Goal: Task Accomplishment & Management: Use online tool/utility

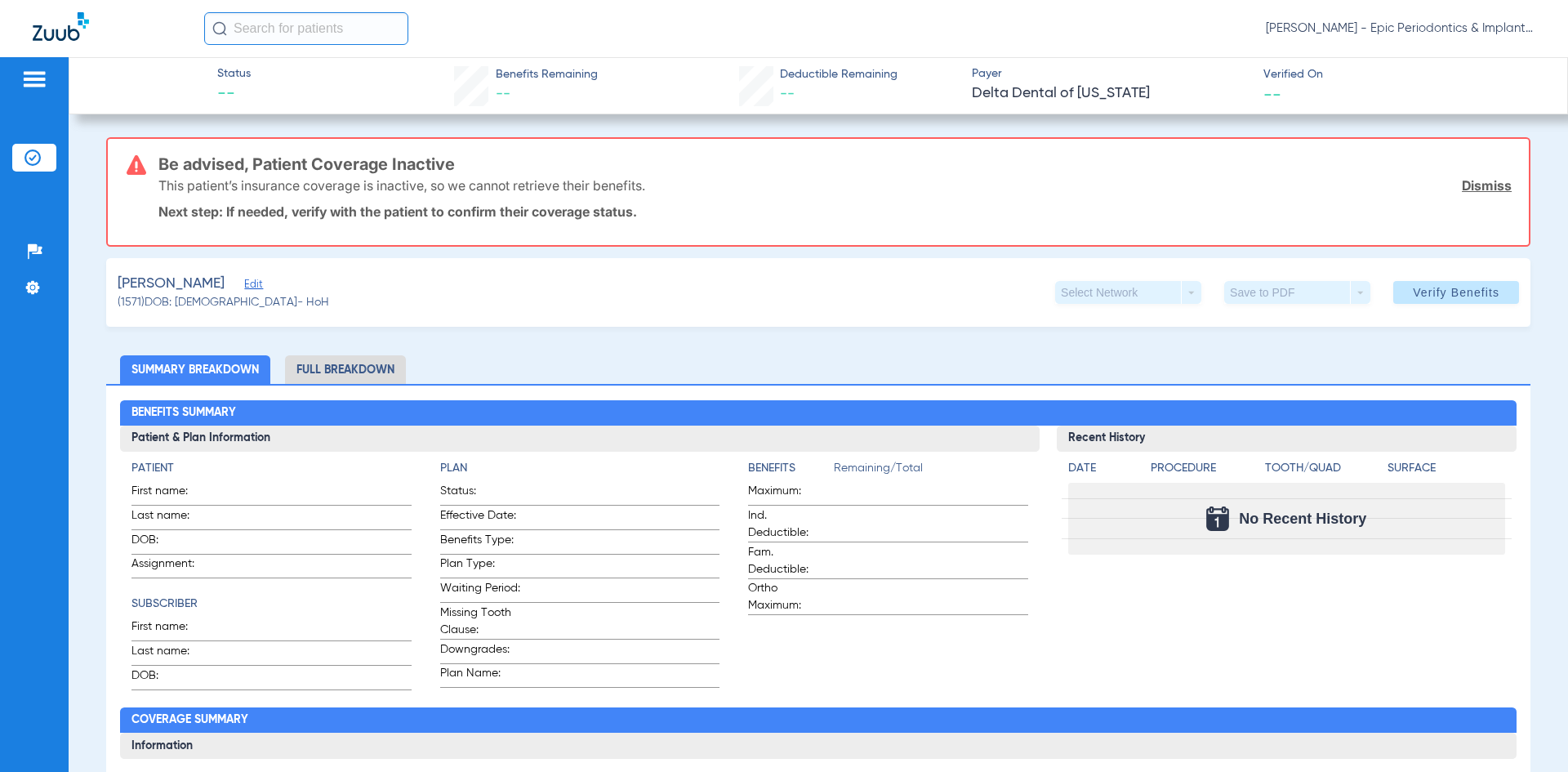
click at [1482, 189] on link "Dismiss" at bounding box center [1486, 185] width 50 height 17
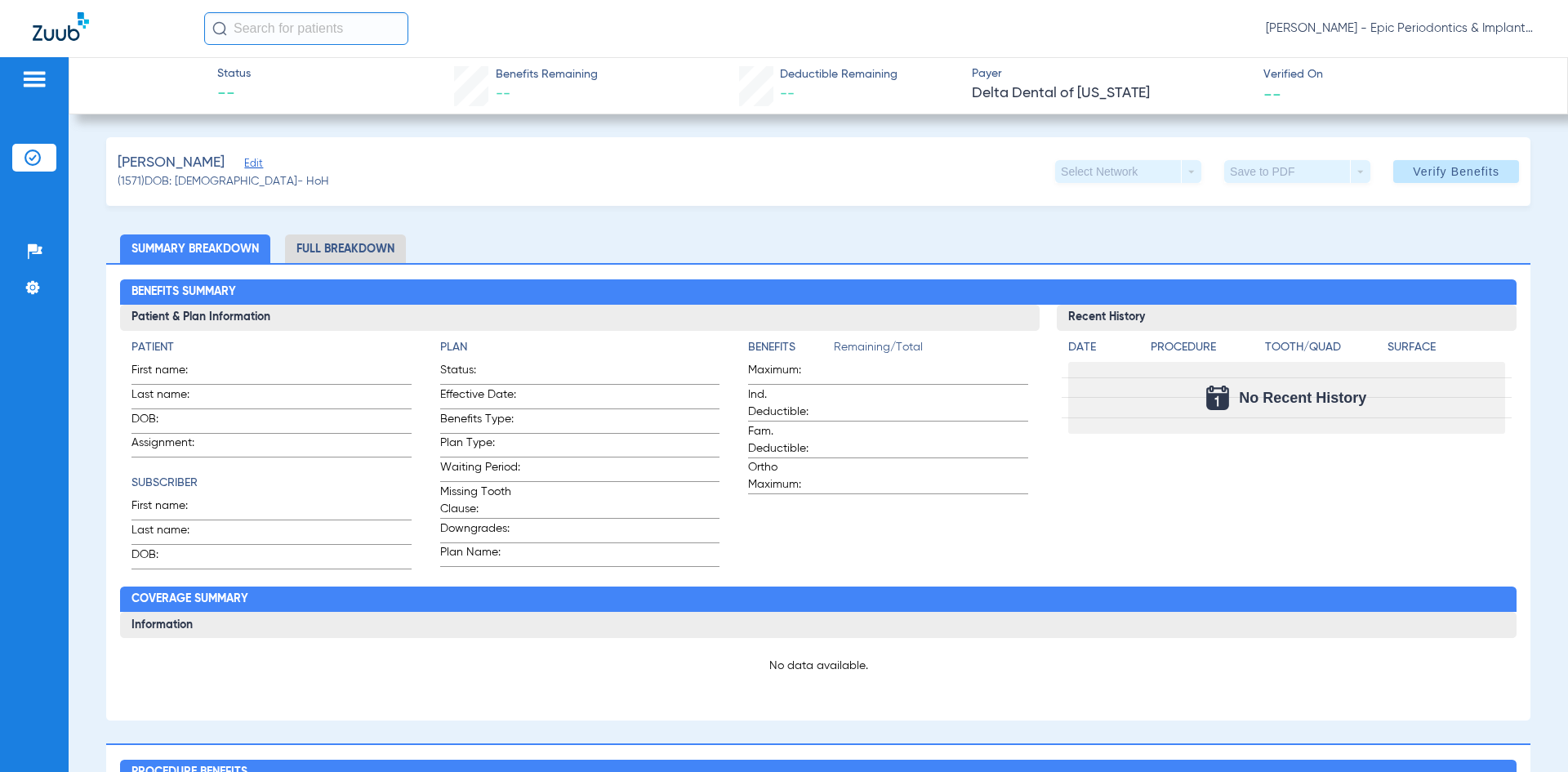
click at [259, 166] on span "Edit" at bounding box center [251, 166] width 15 height 16
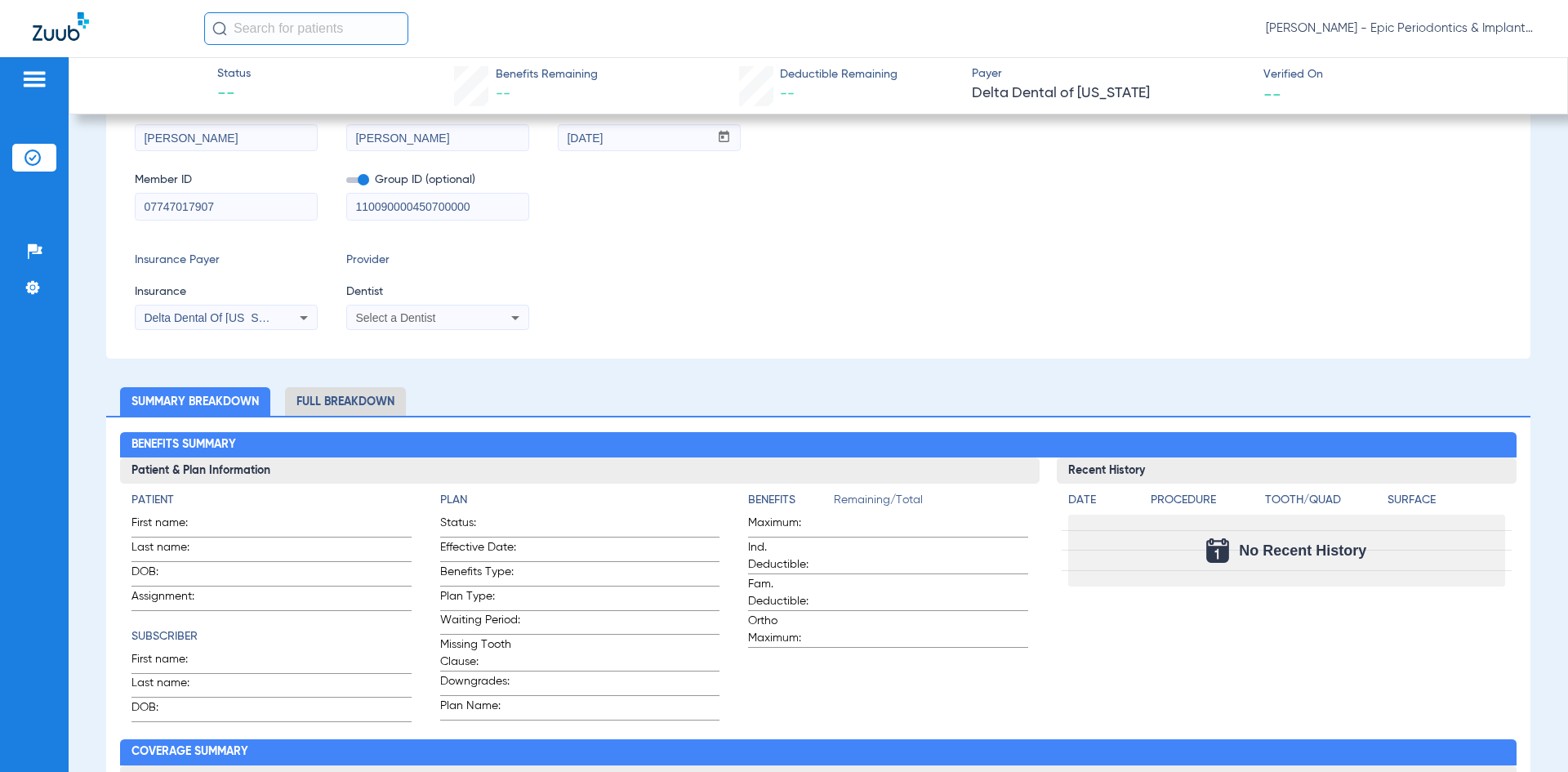
scroll to position [82, 0]
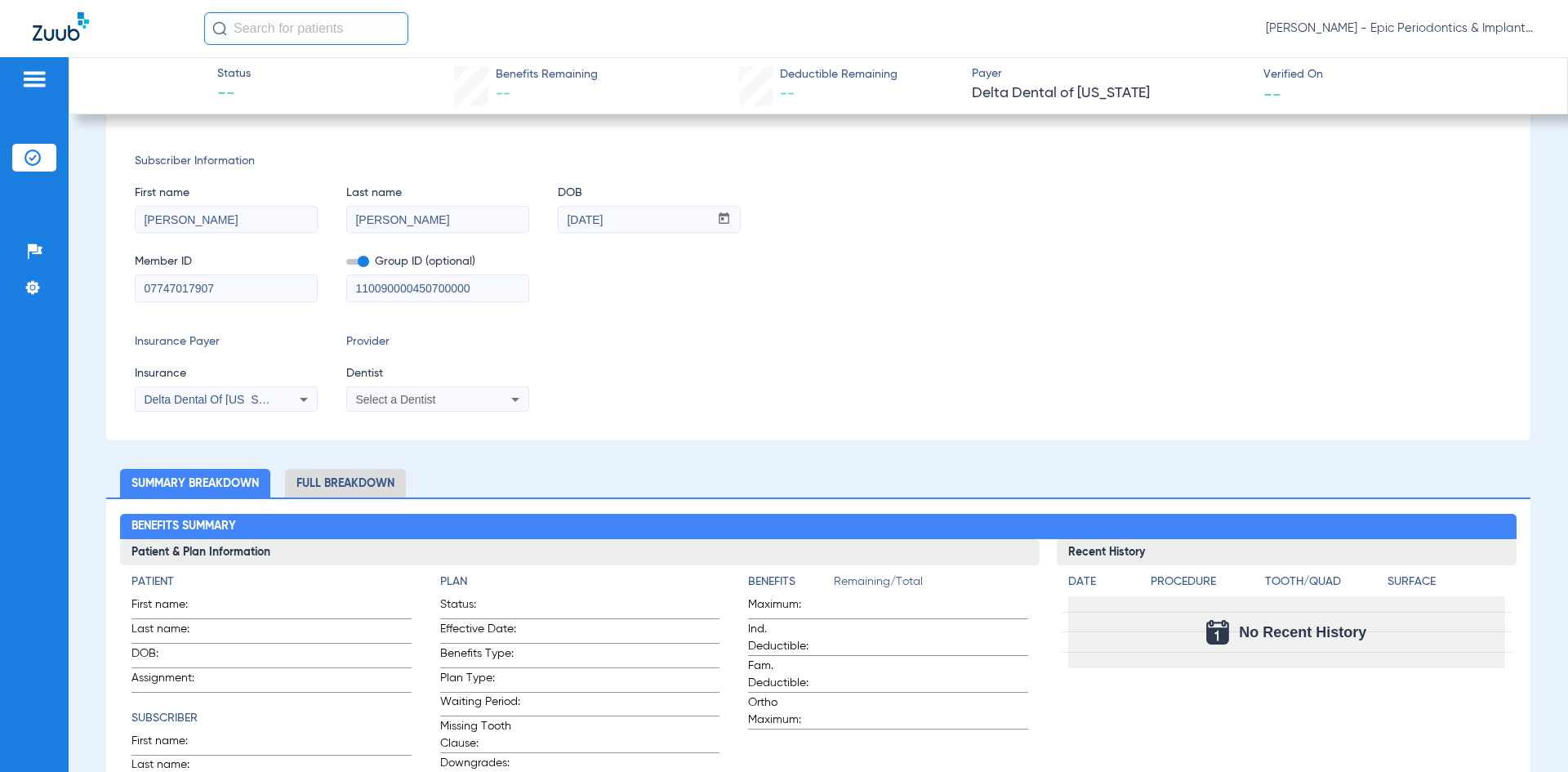
click at [291, 395] on div "Delta Dental Of [US_STATE]" at bounding box center [226, 400] width 181 height 19
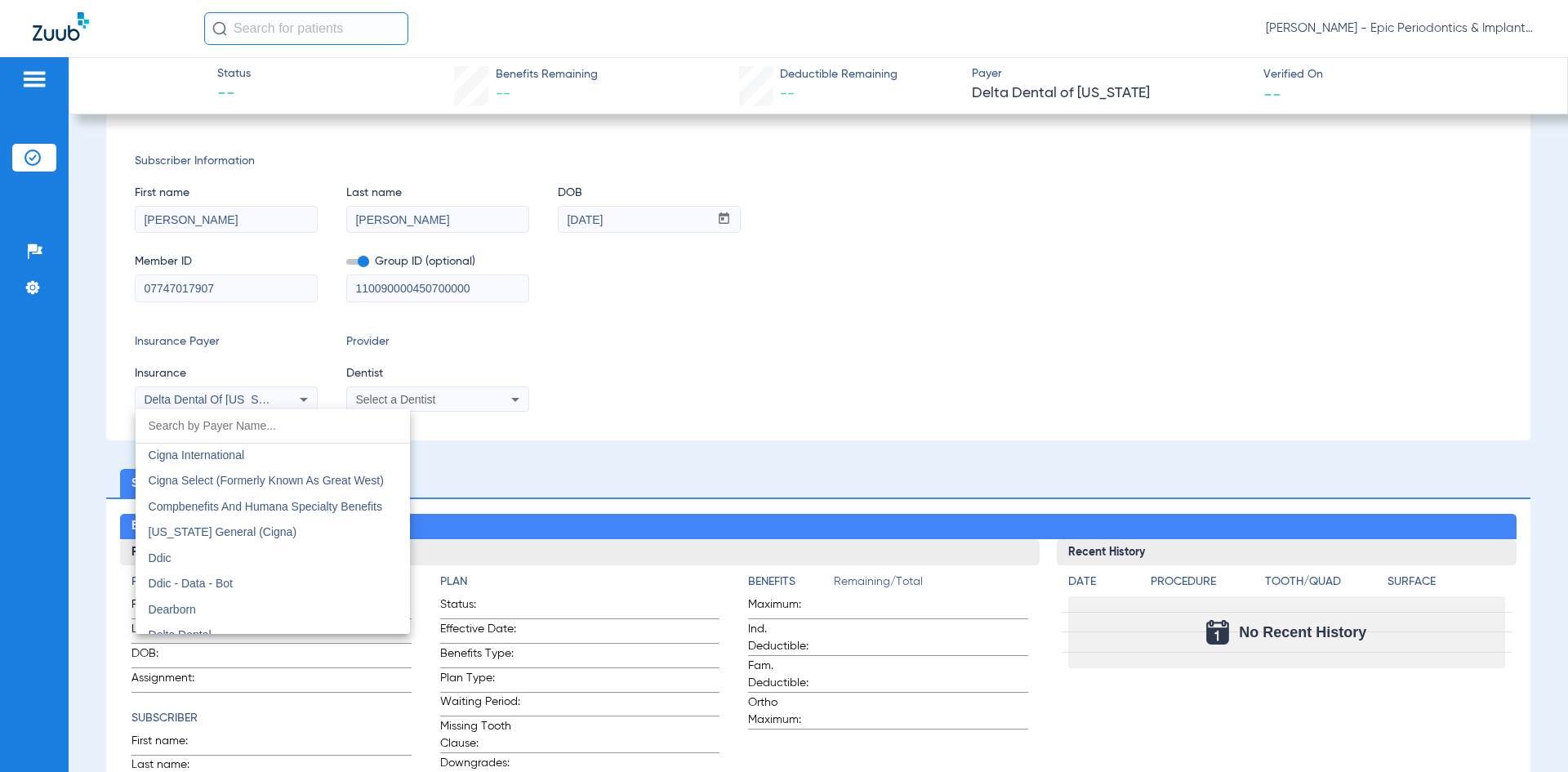
scroll to position [2579, 0]
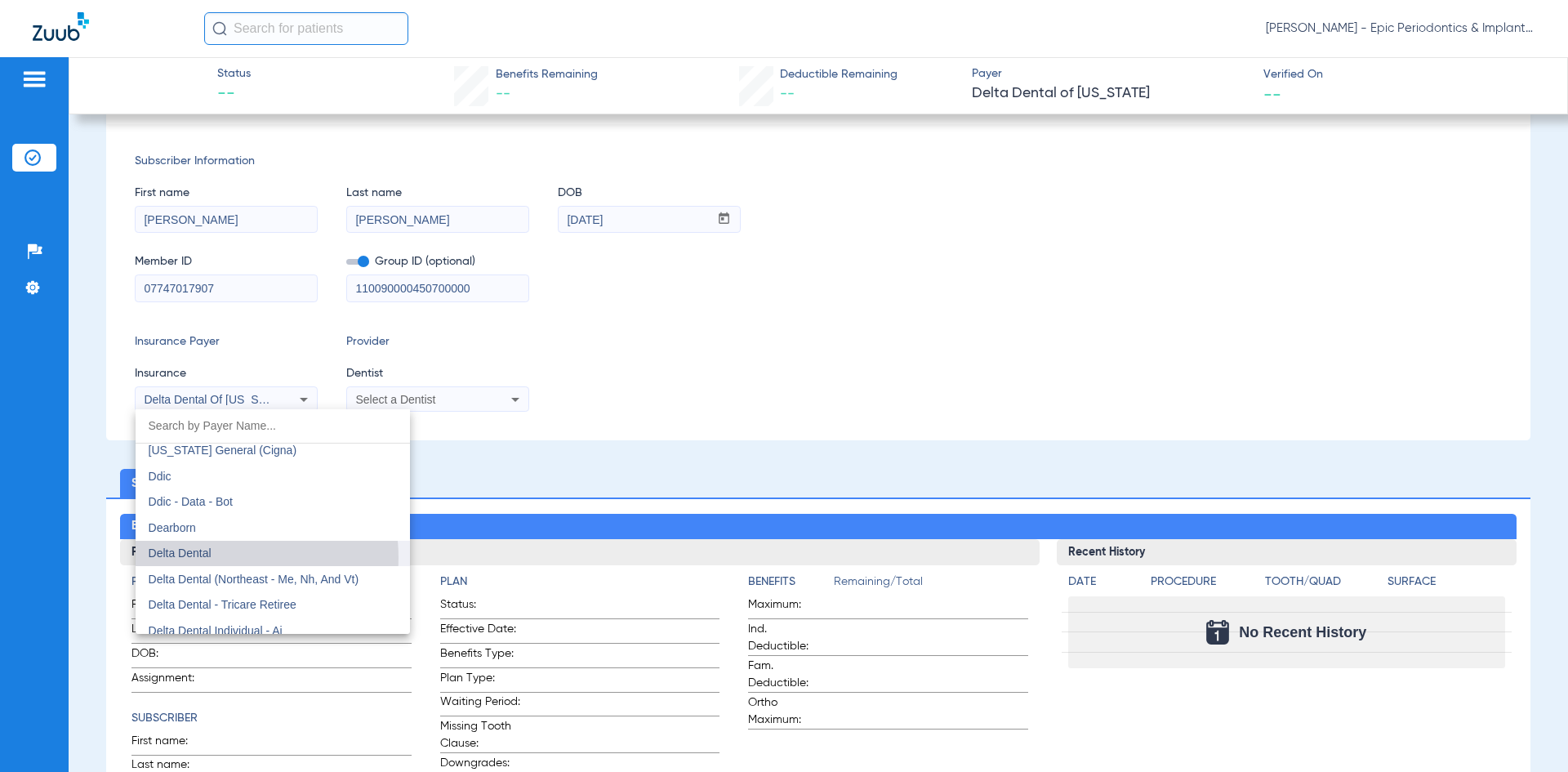
click at [223, 558] on mat-option "Delta Dental" at bounding box center [273, 554] width 275 height 26
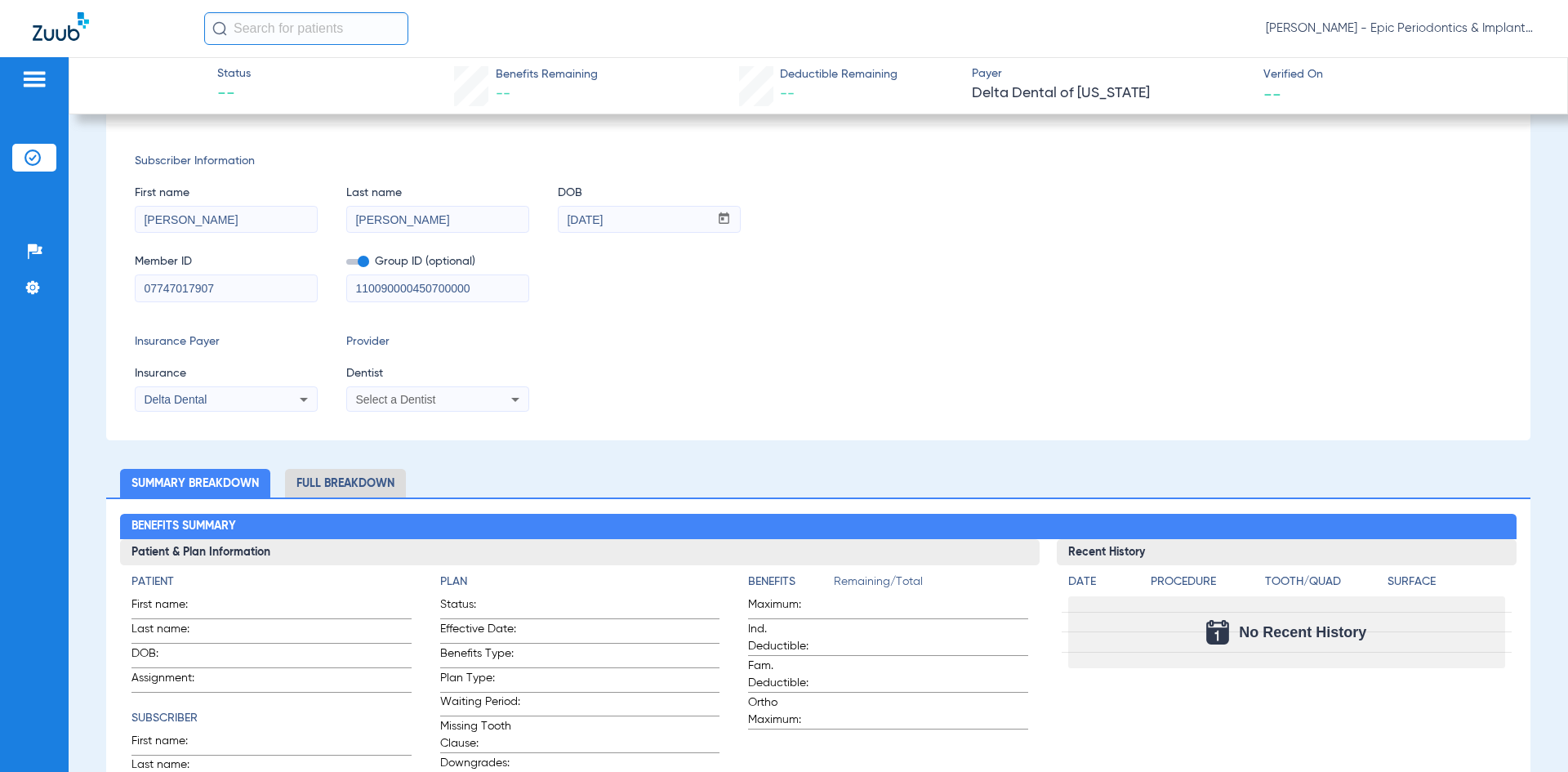
click at [707, 361] on div "Insurance Payer Insurance Delta Dental Provider Dentist Select a Dentist" at bounding box center [818, 372] width 1367 height 78
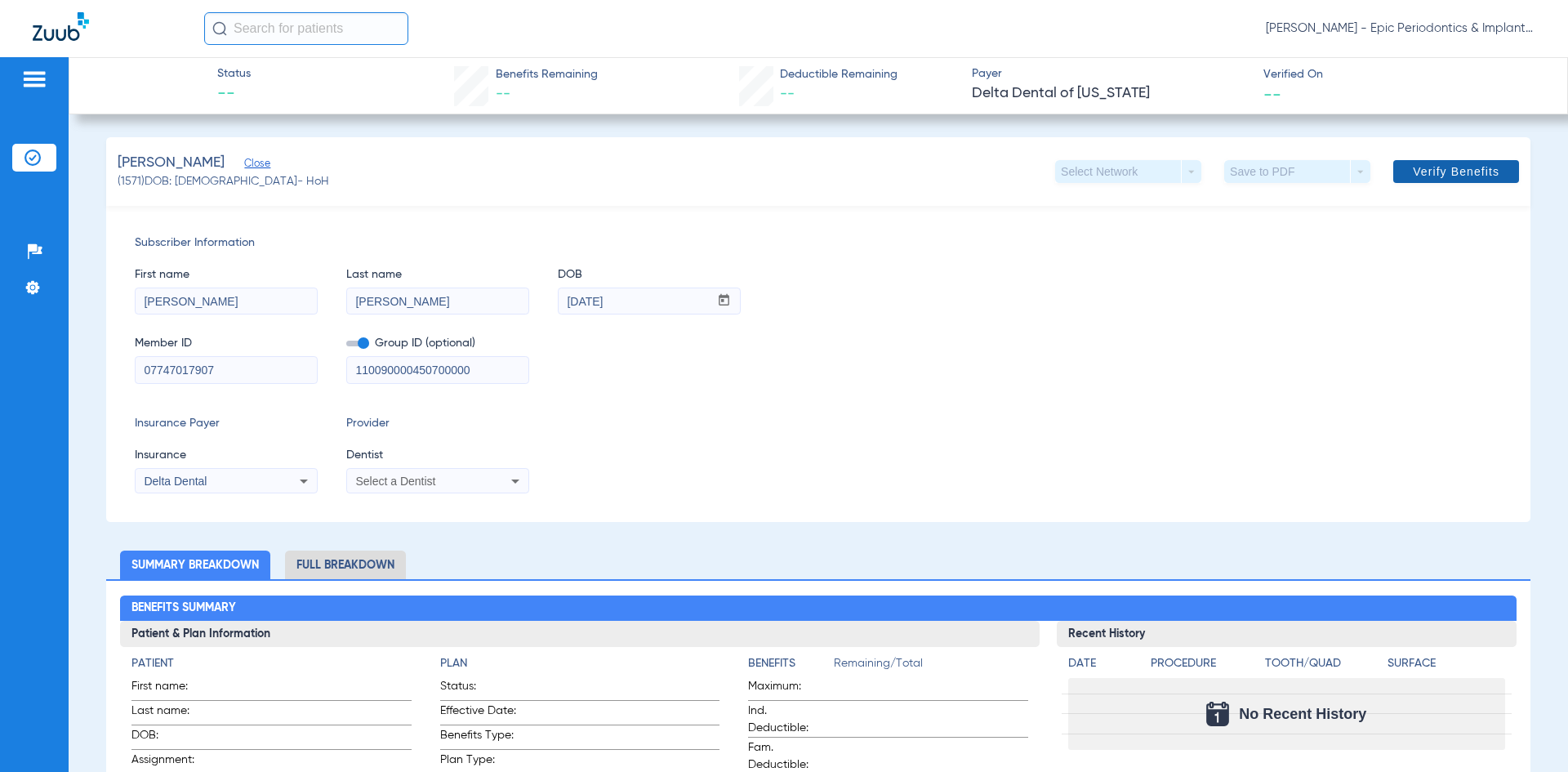
click at [1435, 171] on span "Verify Benefits" at bounding box center [1456, 171] width 87 height 13
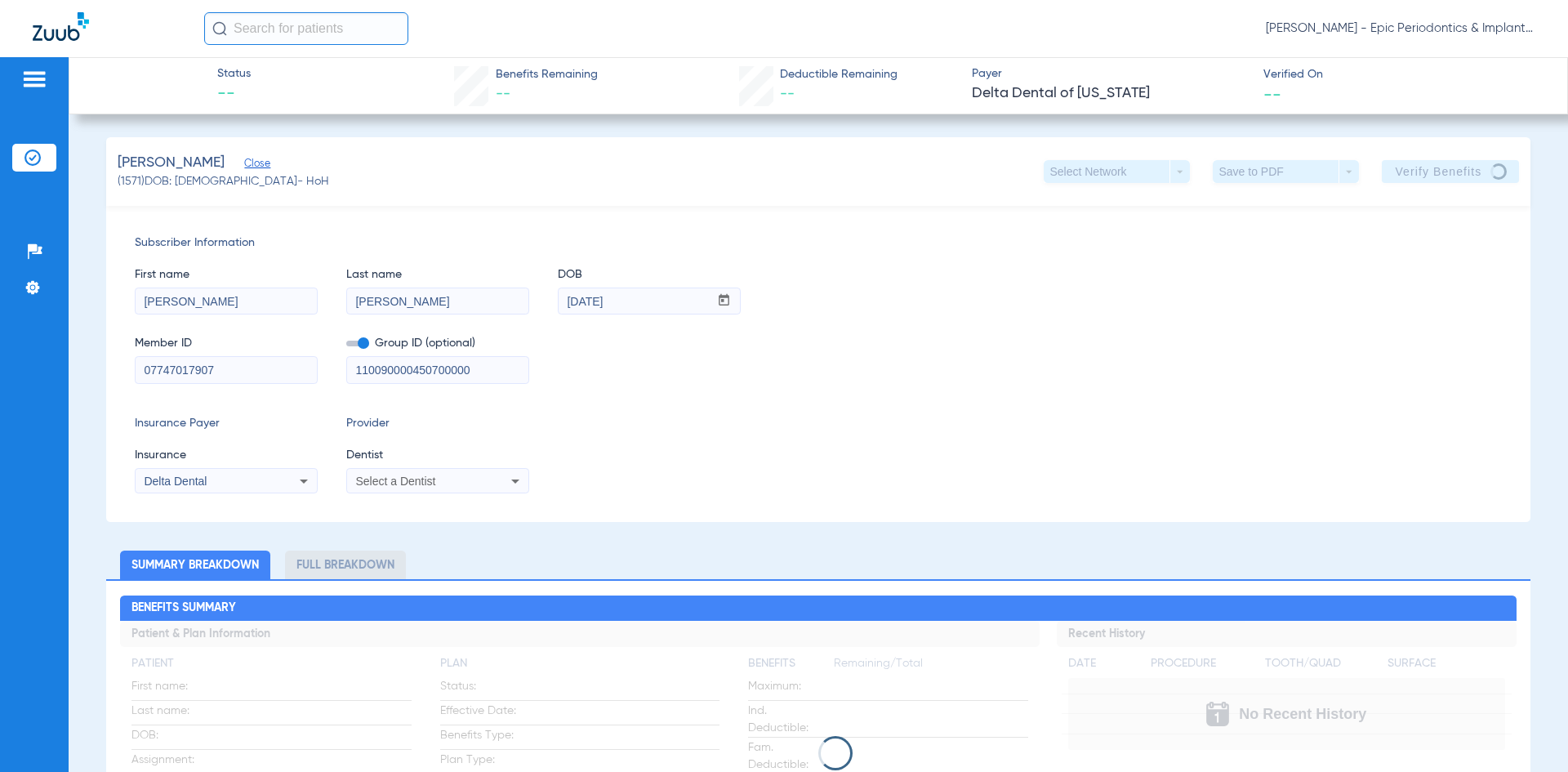
scroll to position [164, 0]
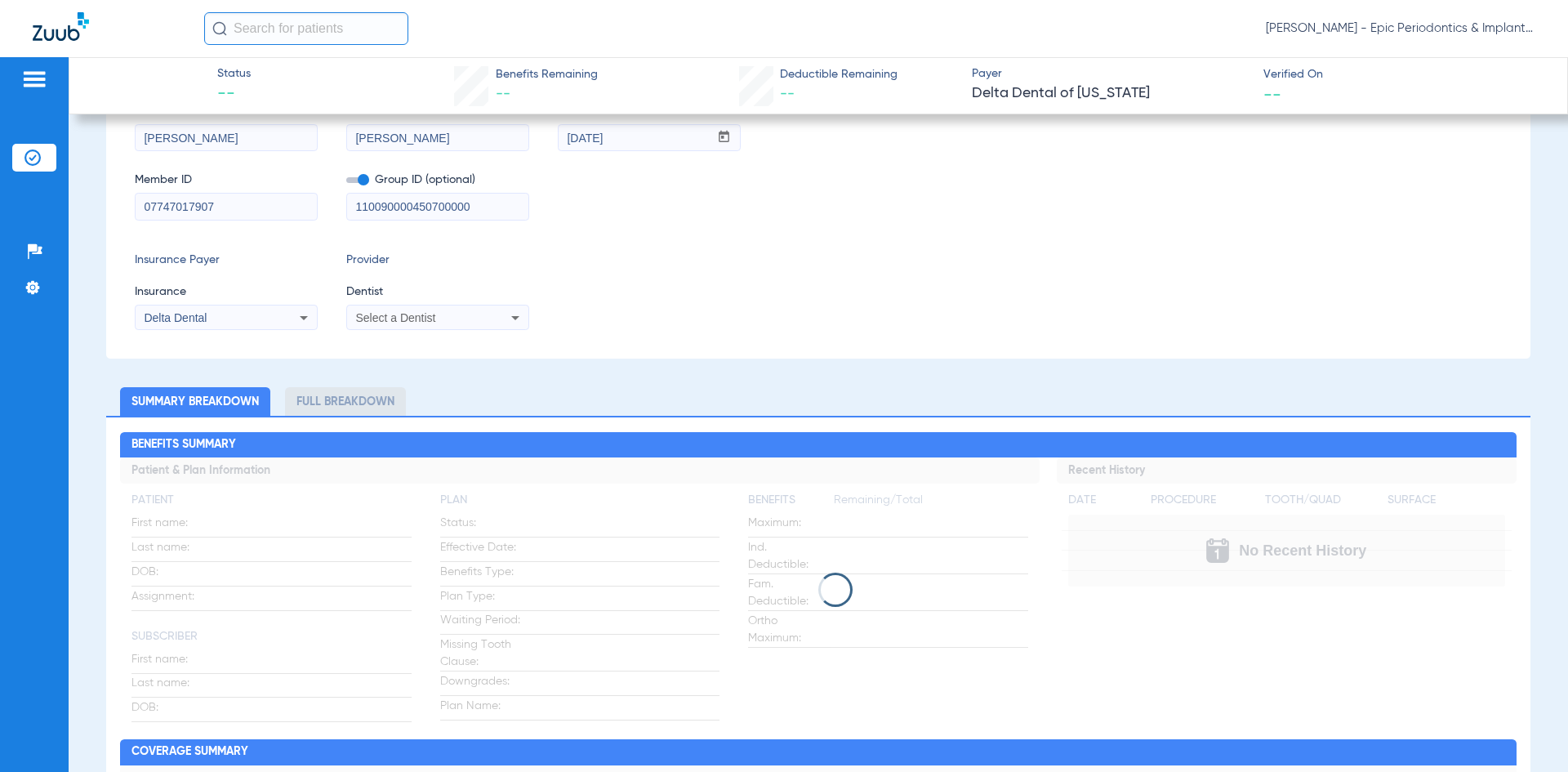
click at [290, 322] on div "Delta Dental" at bounding box center [226, 318] width 181 height 19
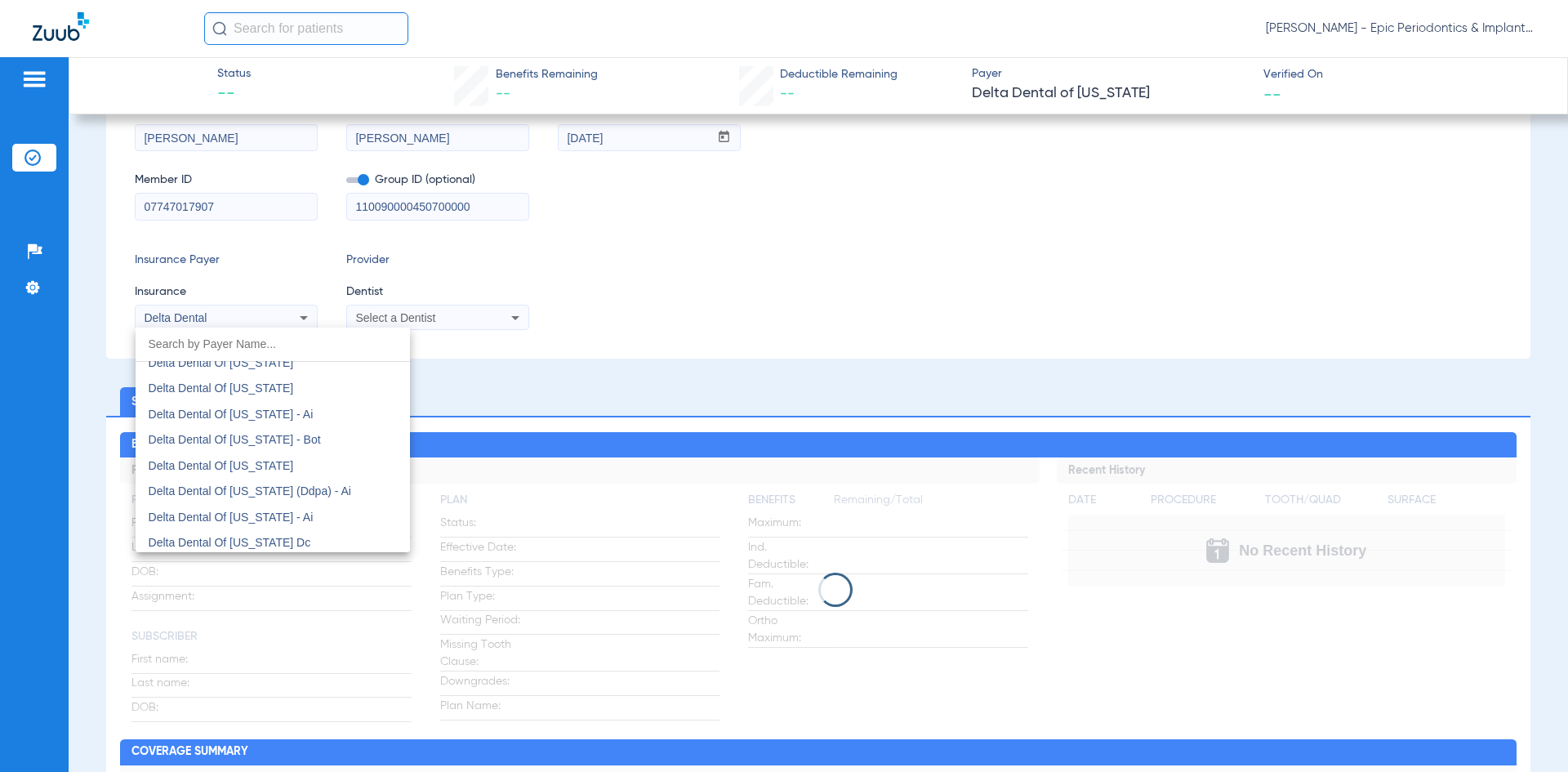
scroll to position [4390, 0]
click at [256, 517] on span "Delta Dental Of [US_STATE]" at bounding box center [221, 512] width 145 height 13
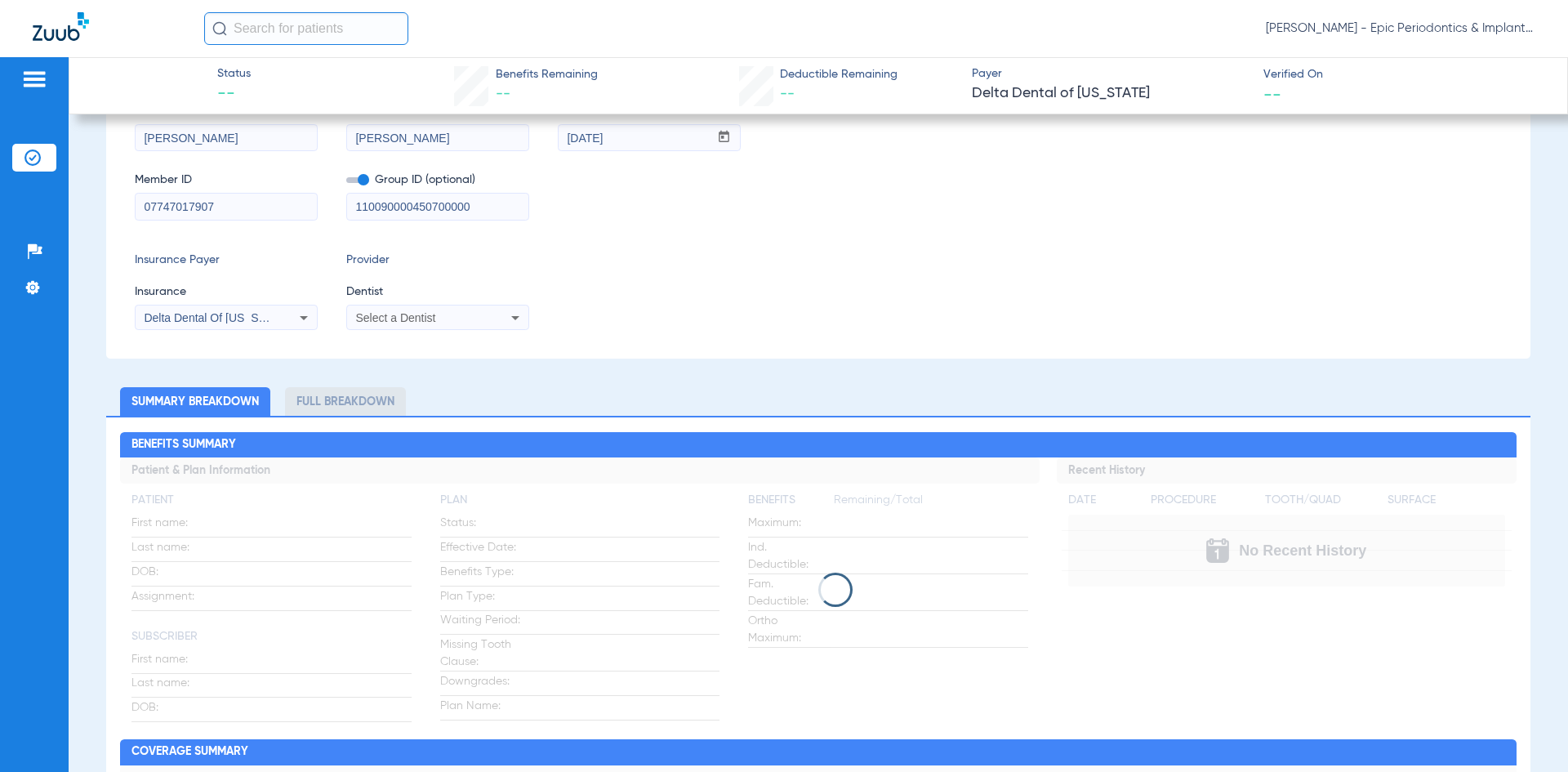
click at [799, 314] on div "Insurance Payer Insurance Delta Dental Of [US_STATE] Provider Dentist Select a …" at bounding box center [818, 290] width 1367 height 78
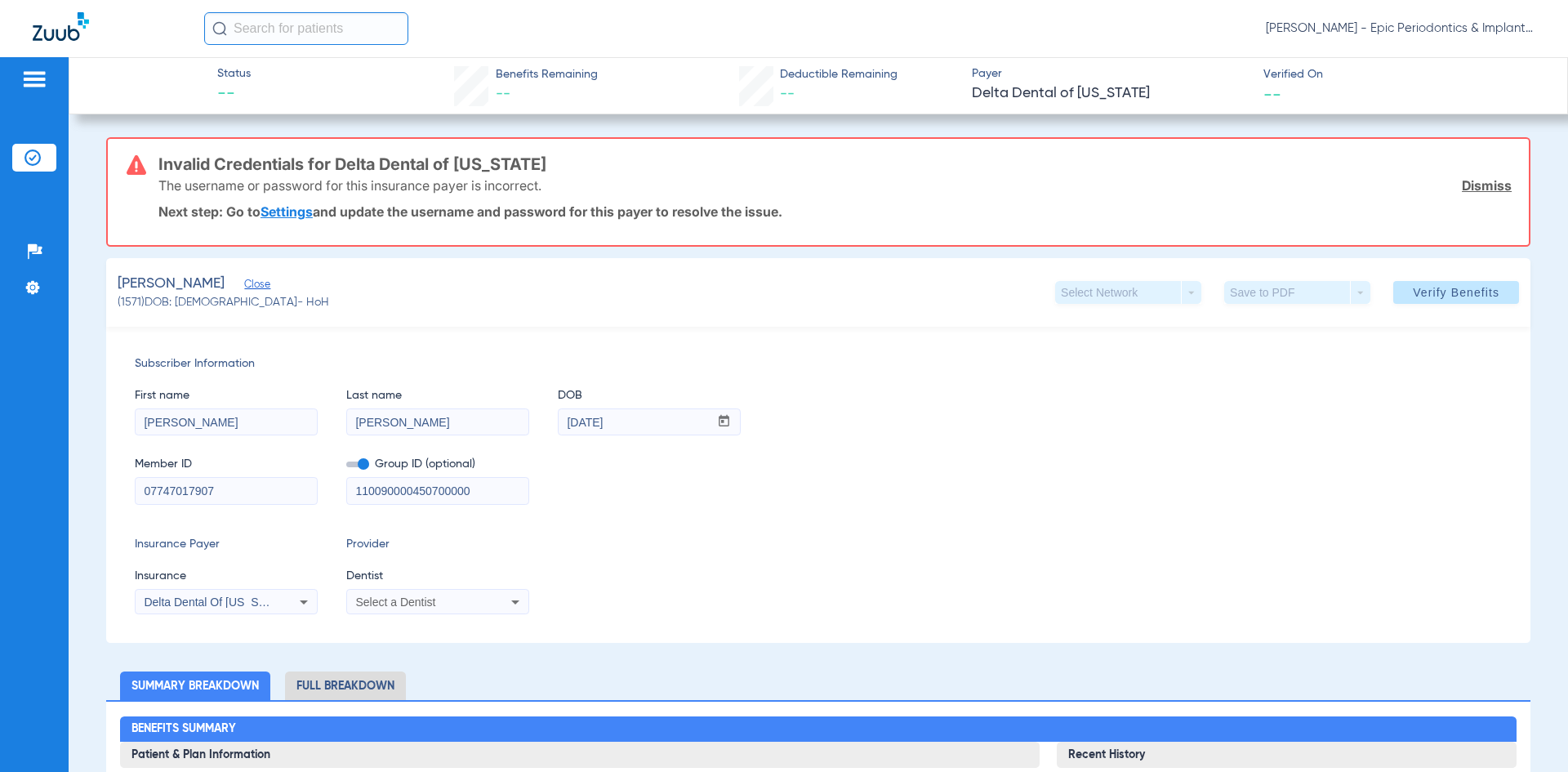
scroll to position [82, 0]
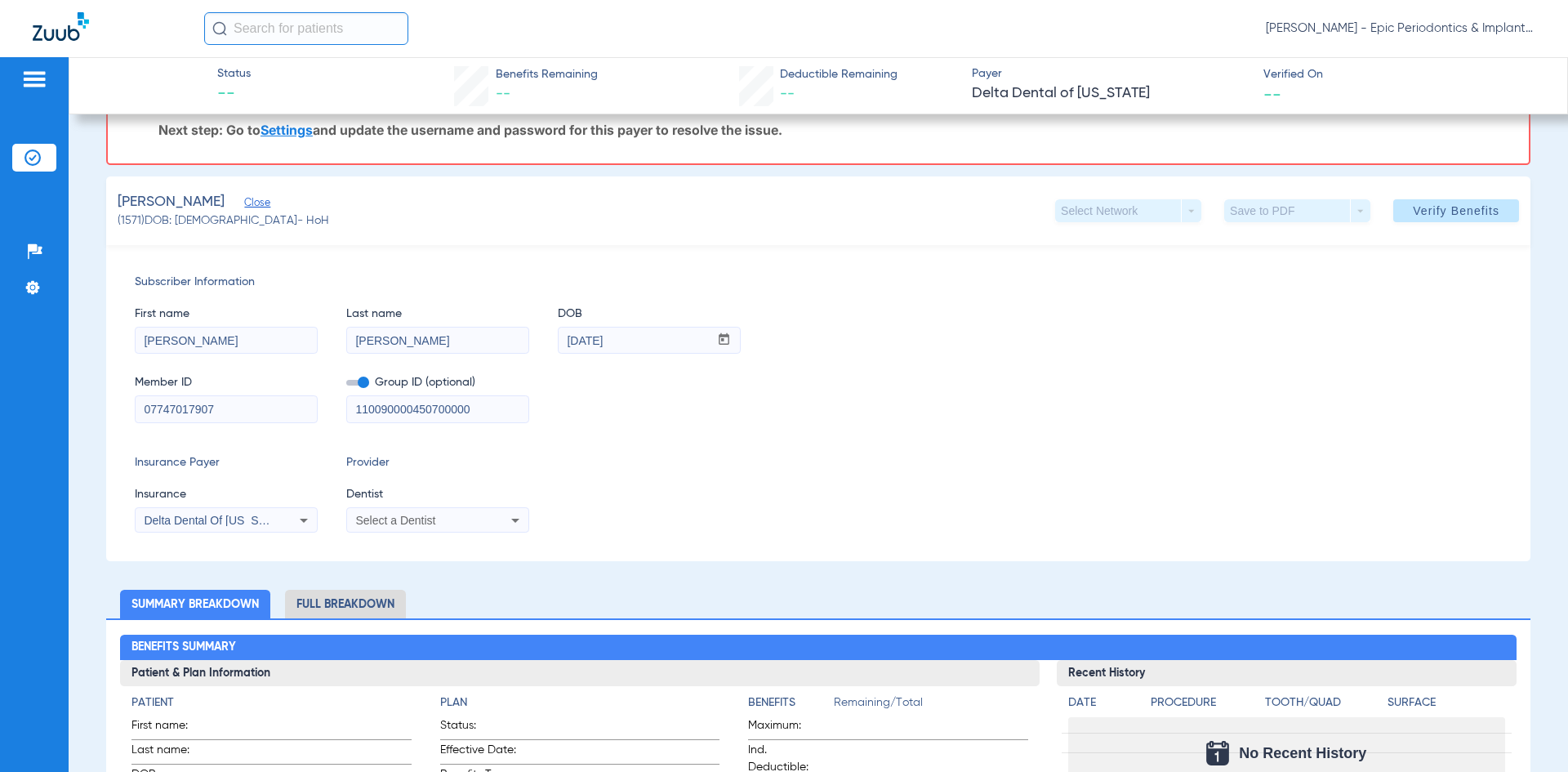
click at [1213, 482] on div "Insurance Payer Insurance Delta Dental Of [US_STATE] Provider Dentist Select a …" at bounding box center [818, 493] width 1367 height 78
click at [1430, 290] on div "First name [PERSON_NAME] Last name [PERSON_NAME] DOB mm / dd / yyyy [DATE]" at bounding box center [818, 322] width 1367 height 63
click at [1459, 213] on span "Verify Benefits" at bounding box center [1456, 211] width 87 height 13
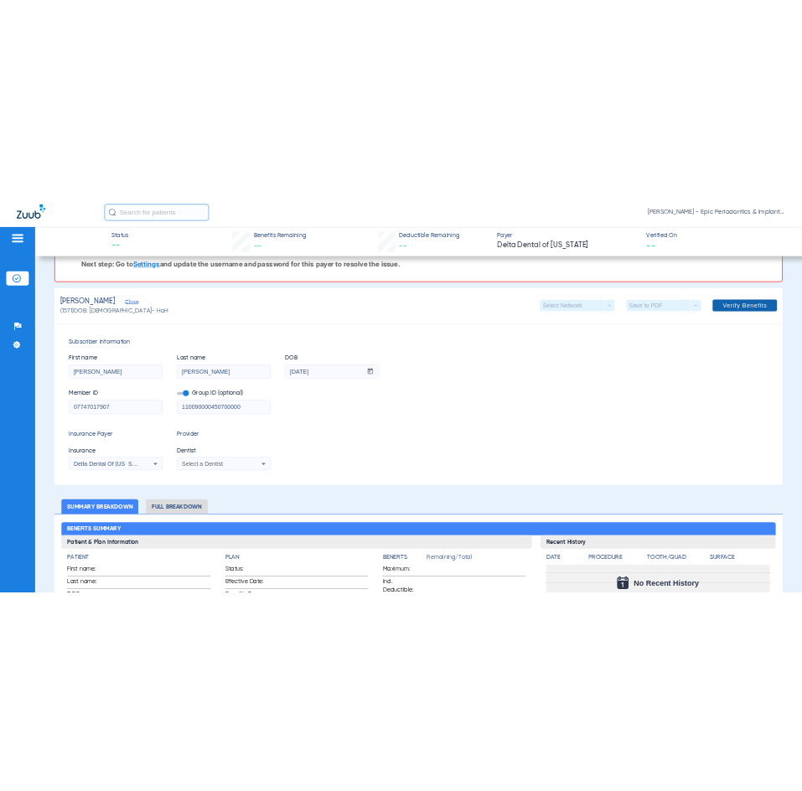
scroll to position [0, 0]
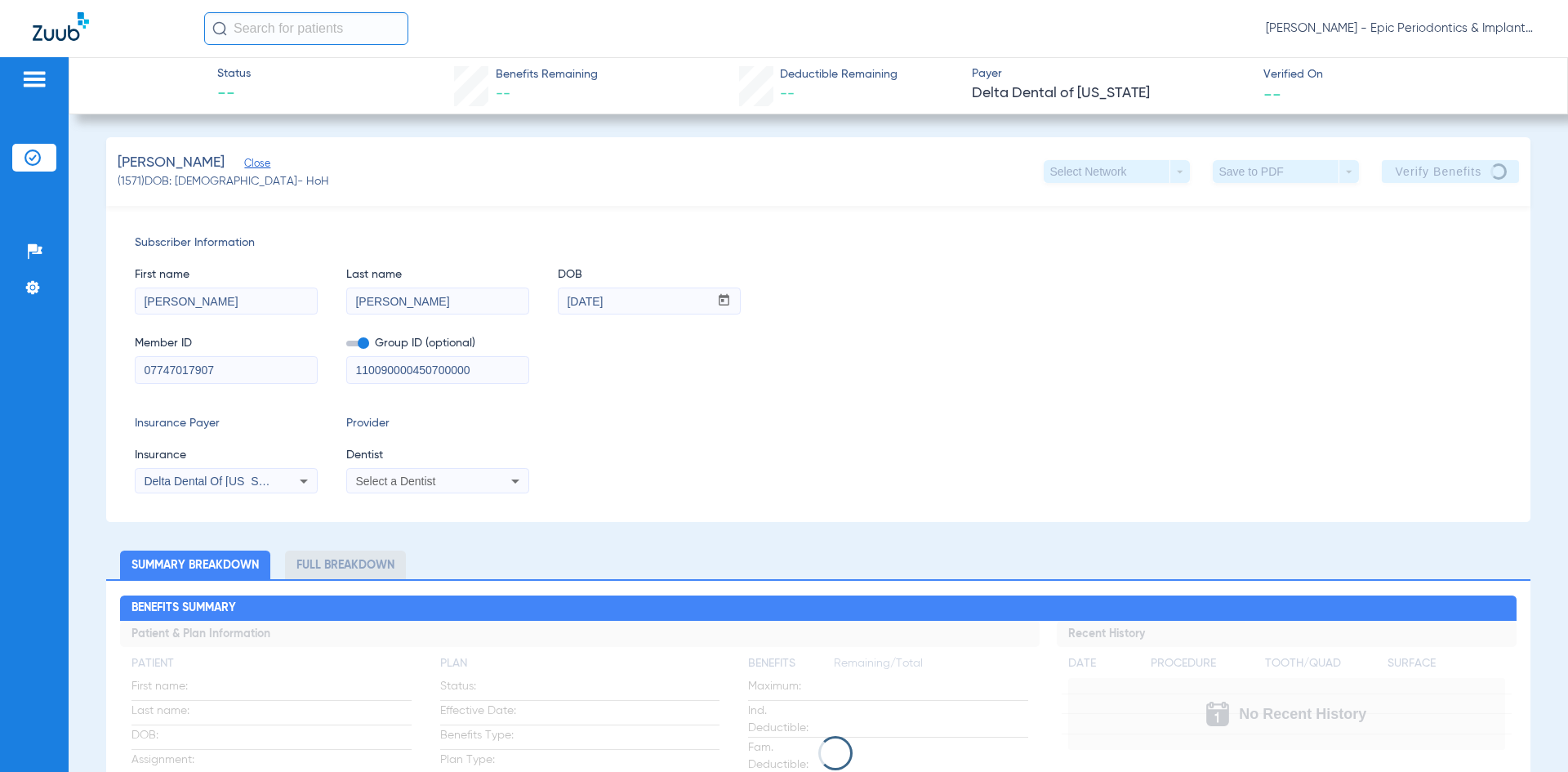
drag, startPoint x: 235, startPoint y: 370, endPoint x: 98, endPoint y: 380, distance: 137.4
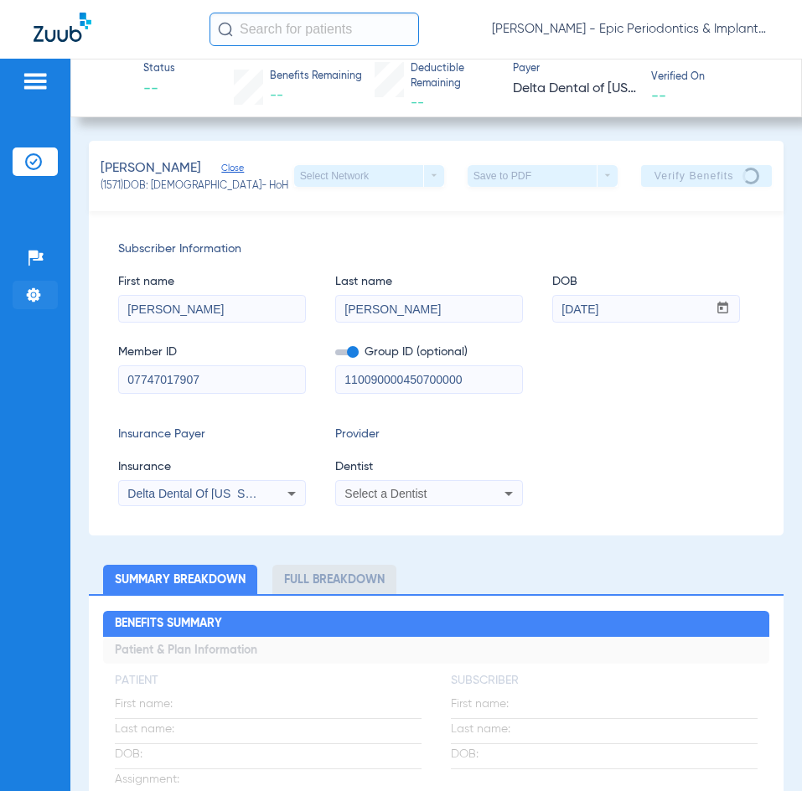
click at [34, 302] on img at bounding box center [33, 295] width 17 height 17
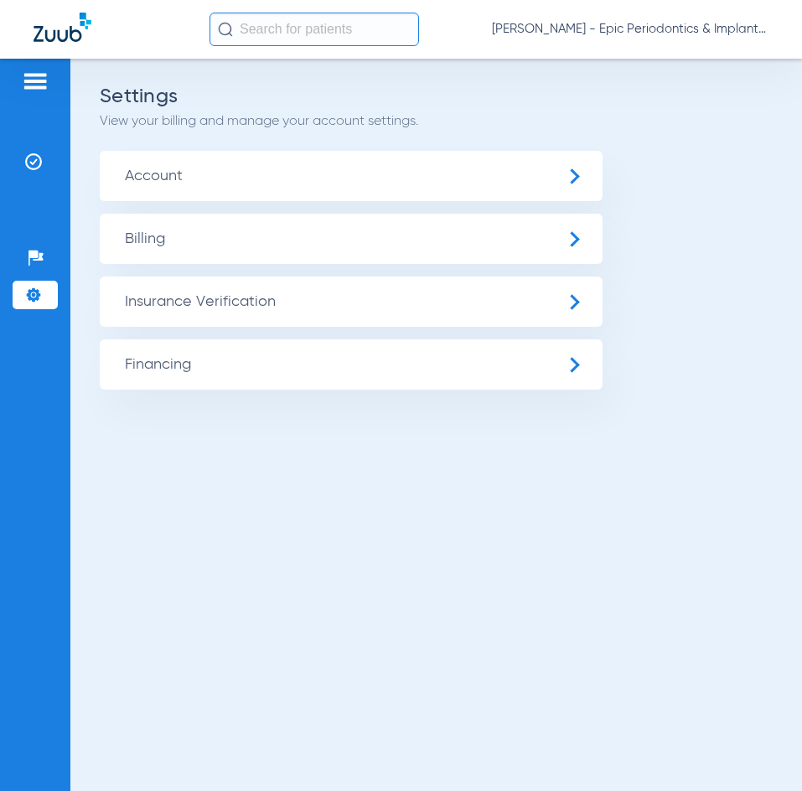
click at [386, 300] on span "Insurance Verification" at bounding box center [351, 302] width 503 height 50
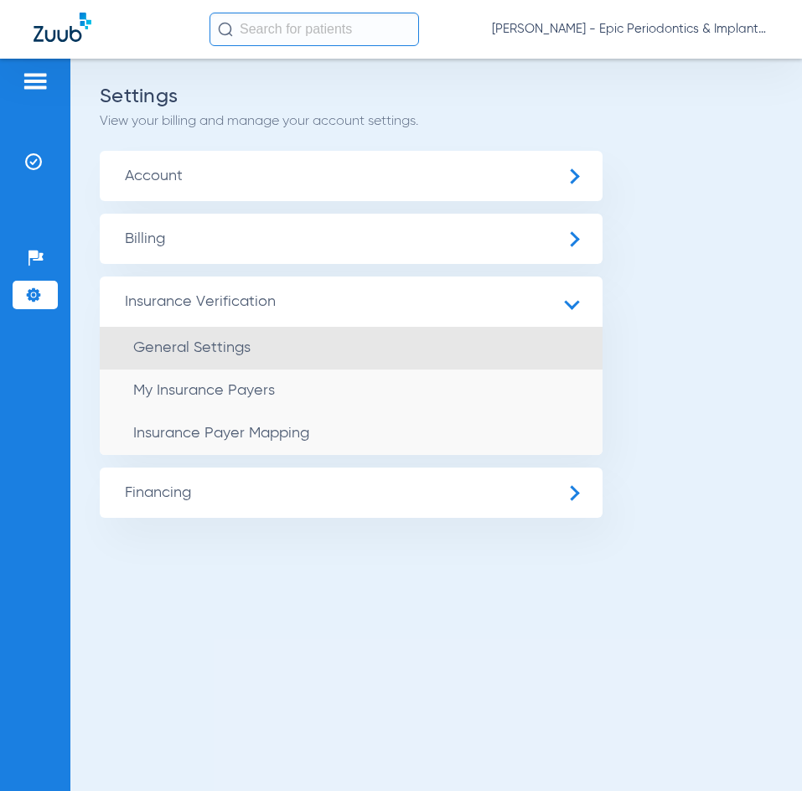
click at [292, 352] on li "General Settings" at bounding box center [351, 348] width 503 height 43
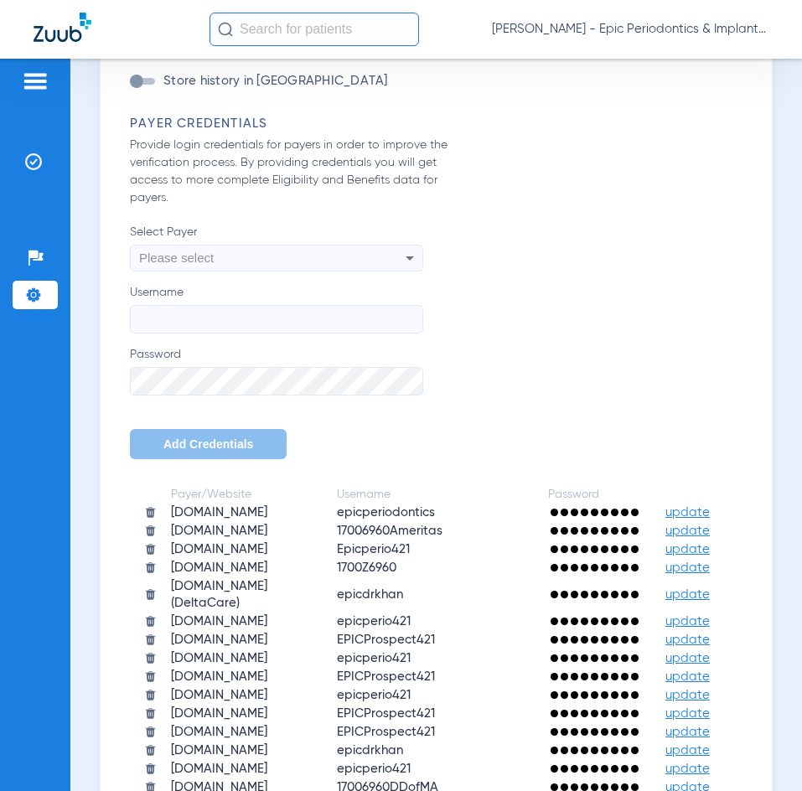
scroll to position [838, 0]
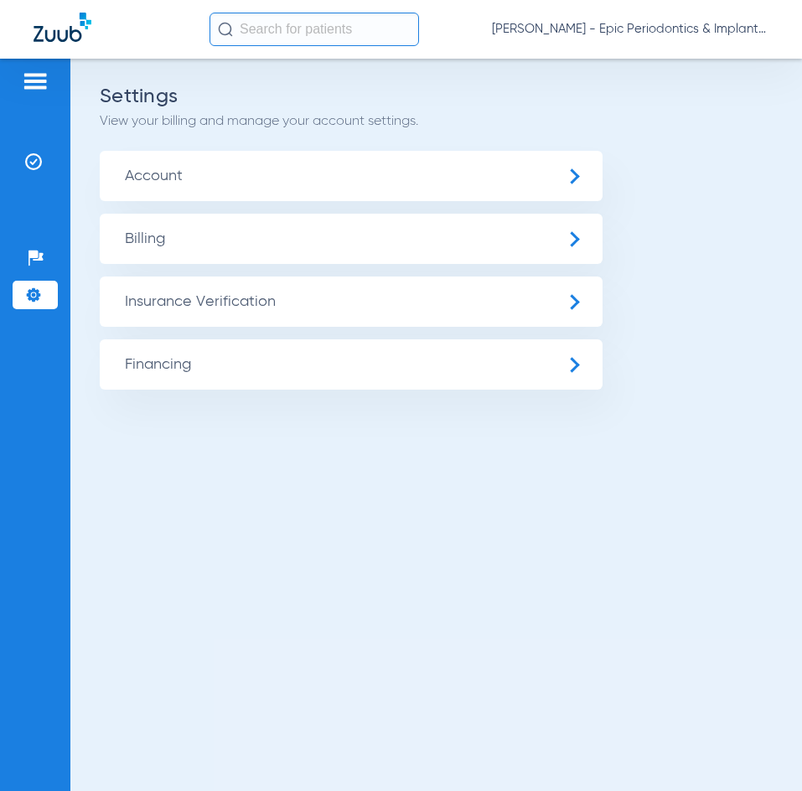
click at [230, 307] on span "Insurance Verification" at bounding box center [351, 302] width 503 height 50
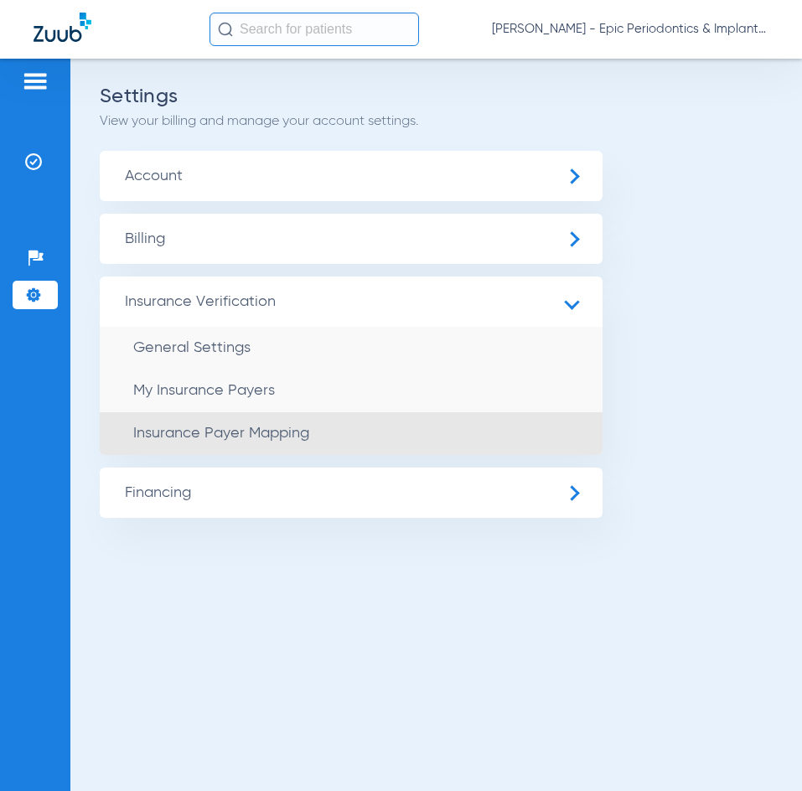
click at [213, 429] on span "Insurance Payer Mapping" at bounding box center [221, 433] width 176 height 15
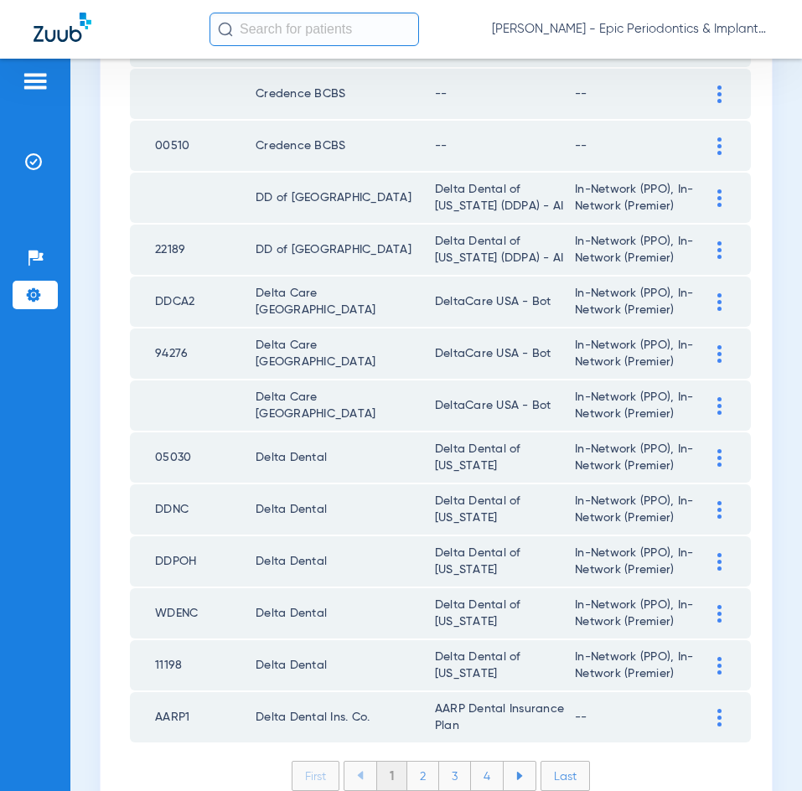
scroll to position [2263, 0]
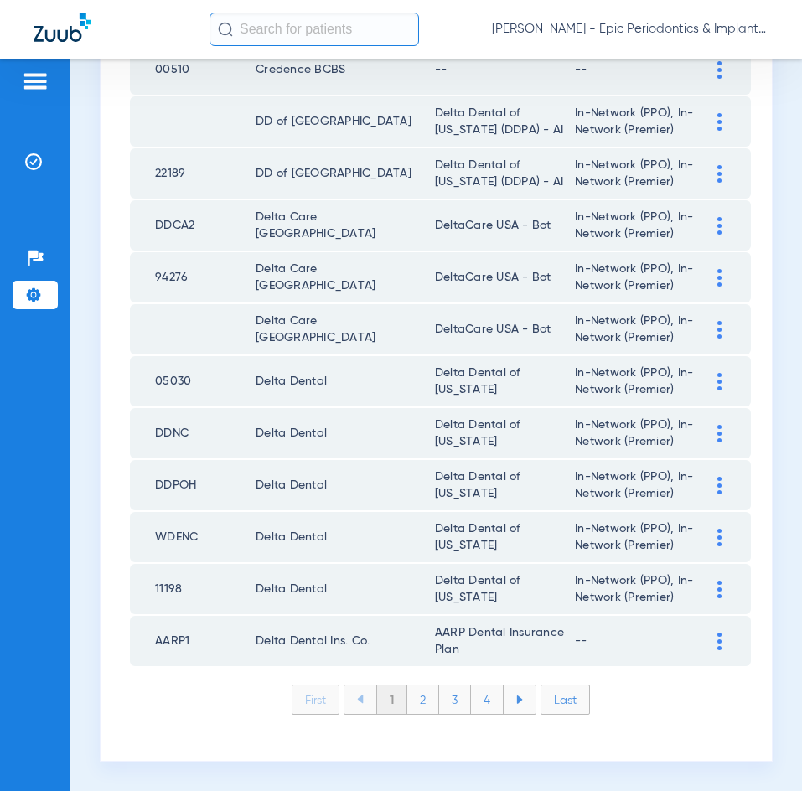
click at [717, 546] on img at bounding box center [719, 538] width 4 height 18
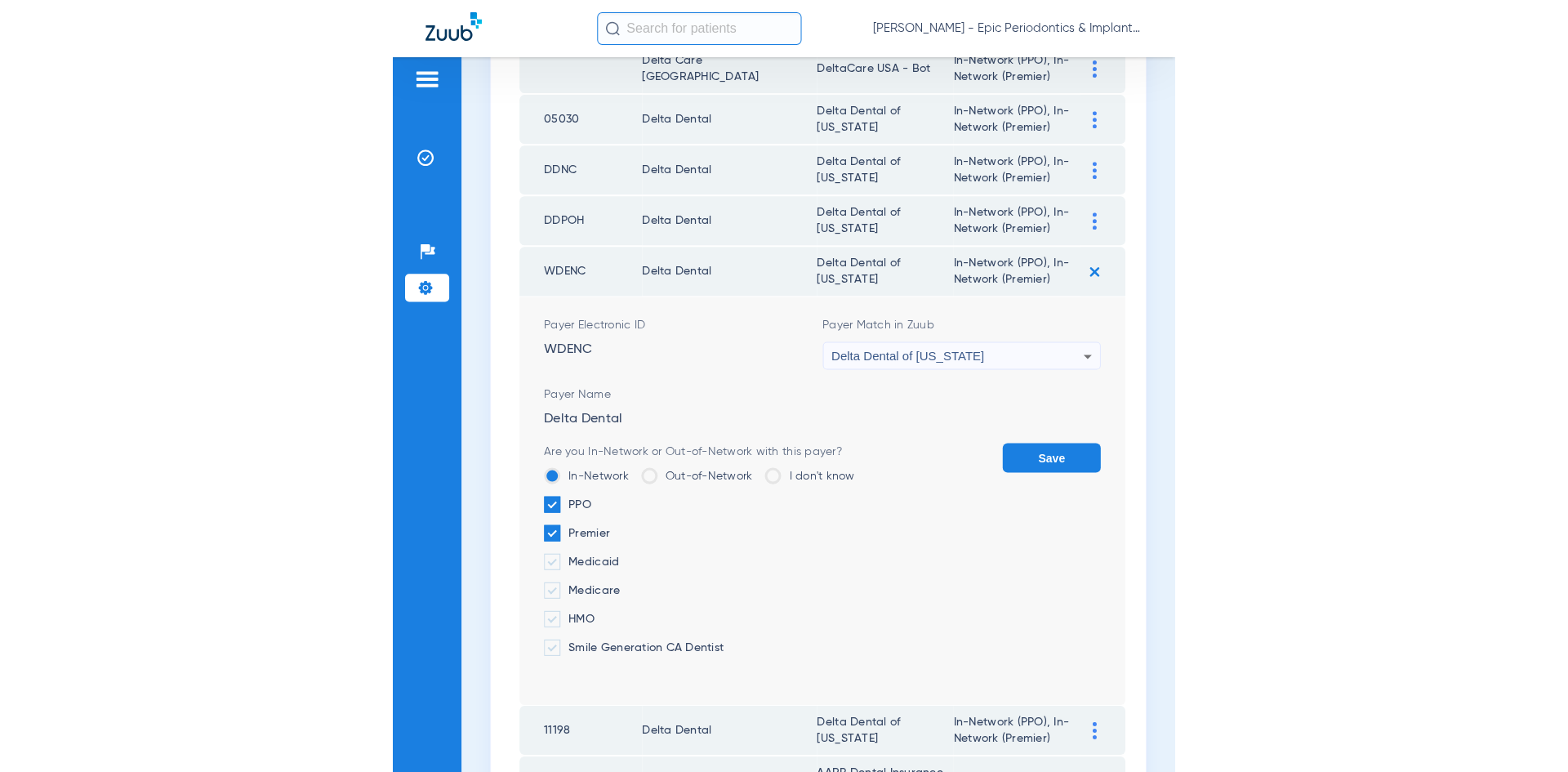
scroll to position [2532, 0]
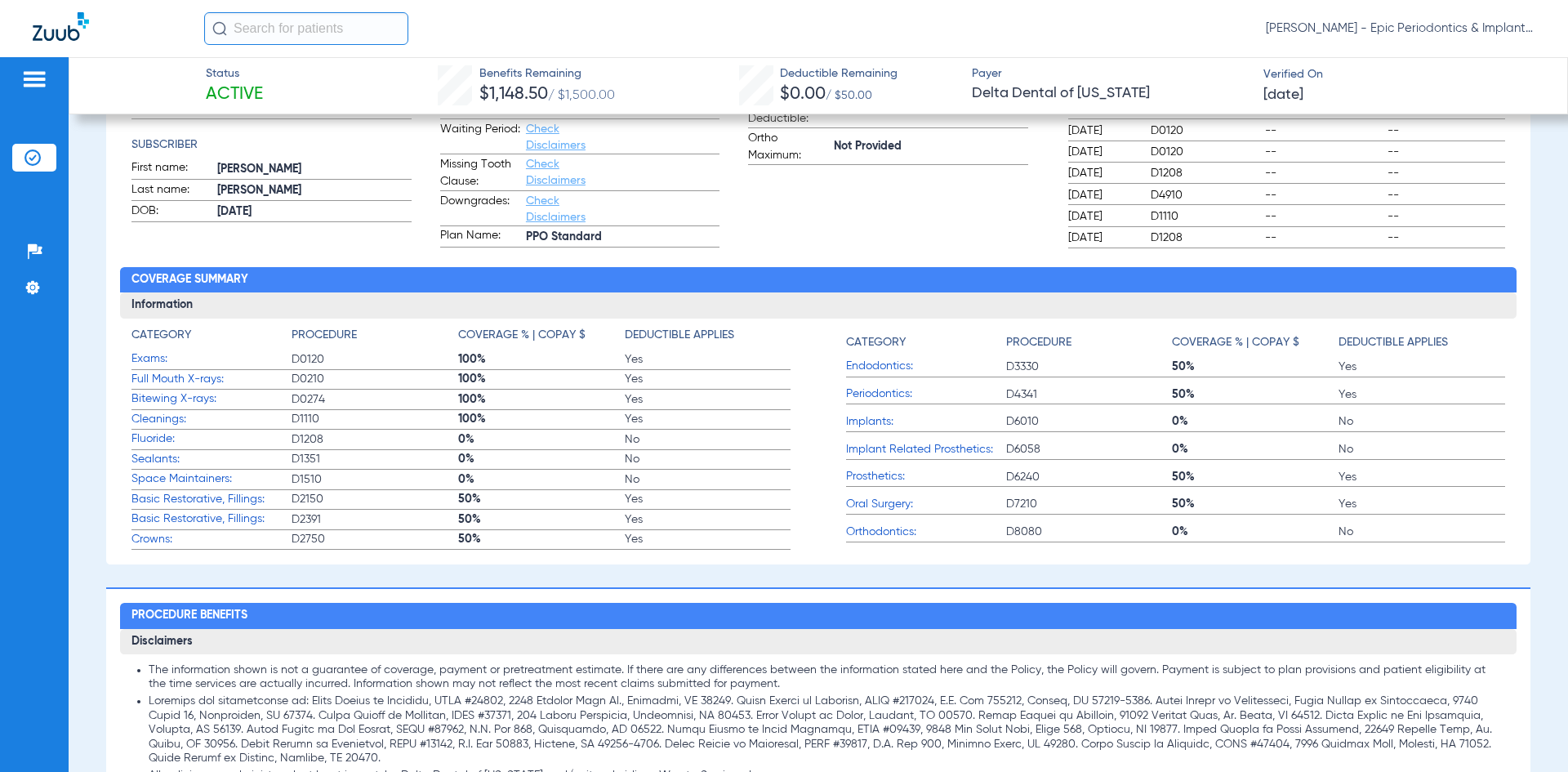
scroll to position [245, 0]
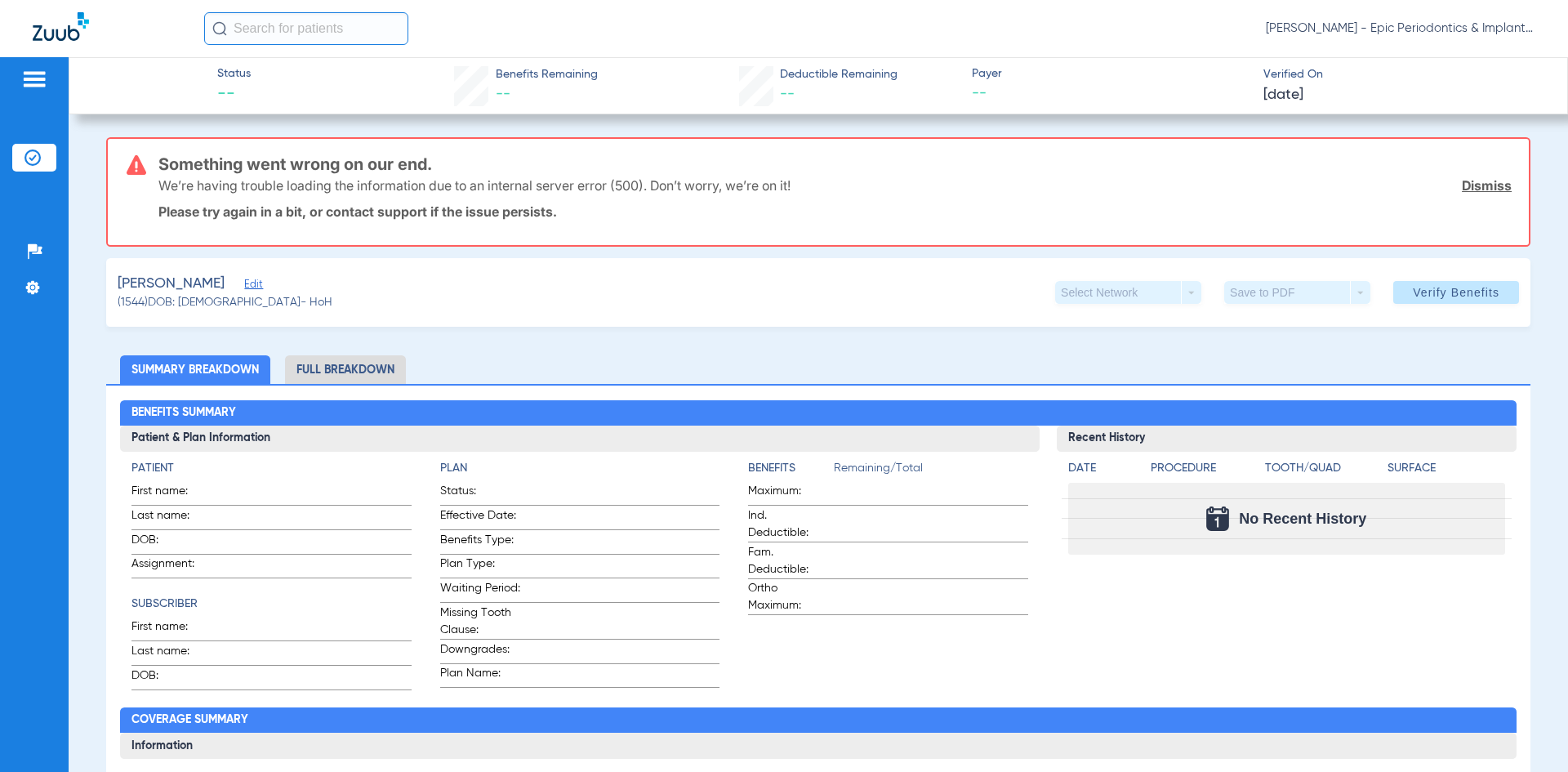
click at [1479, 184] on link "Dismiss" at bounding box center [1486, 185] width 50 height 17
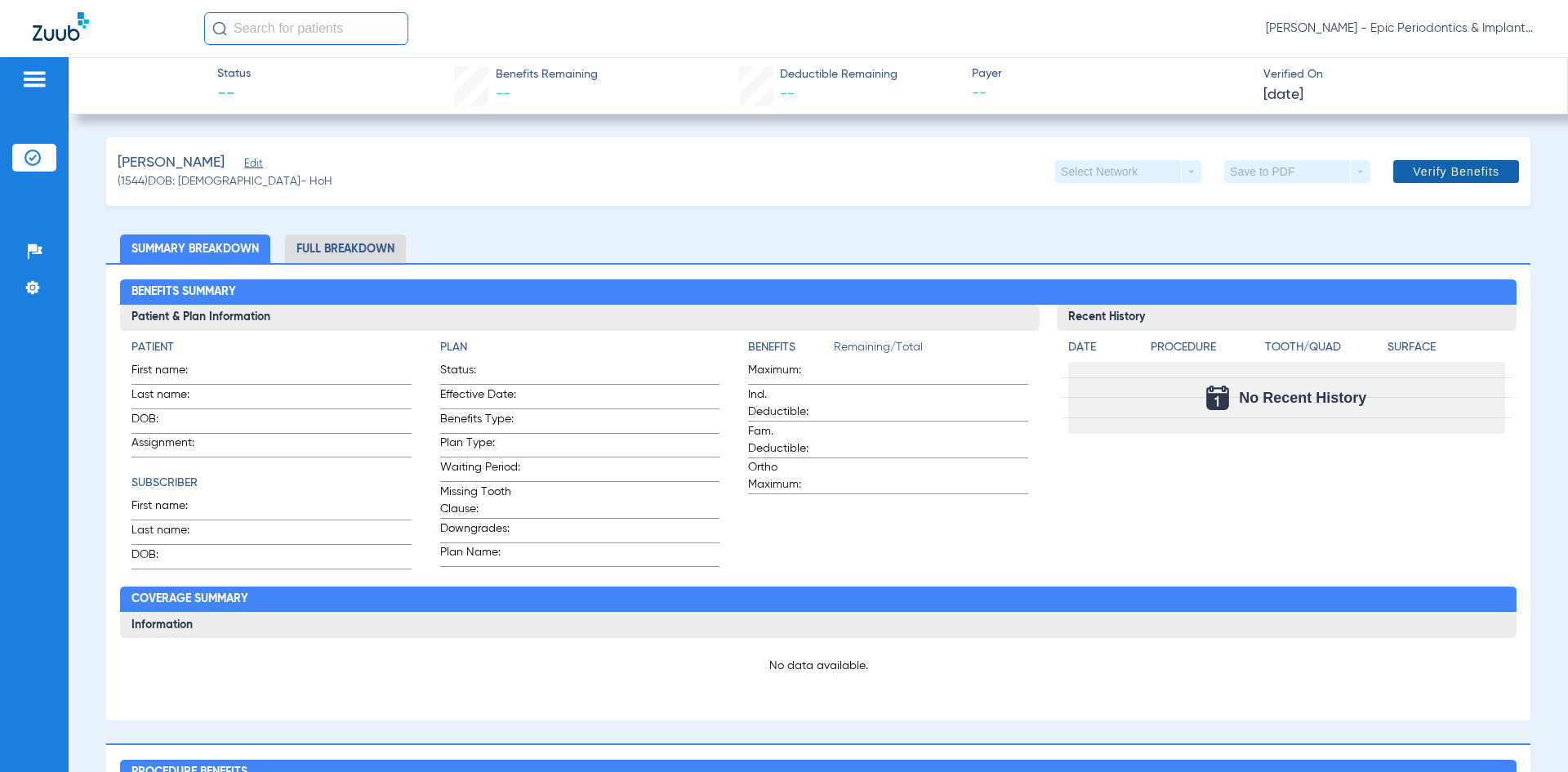
click at [1447, 174] on span "Verify Benefits" at bounding box center [1456, 171] width 87 height 13
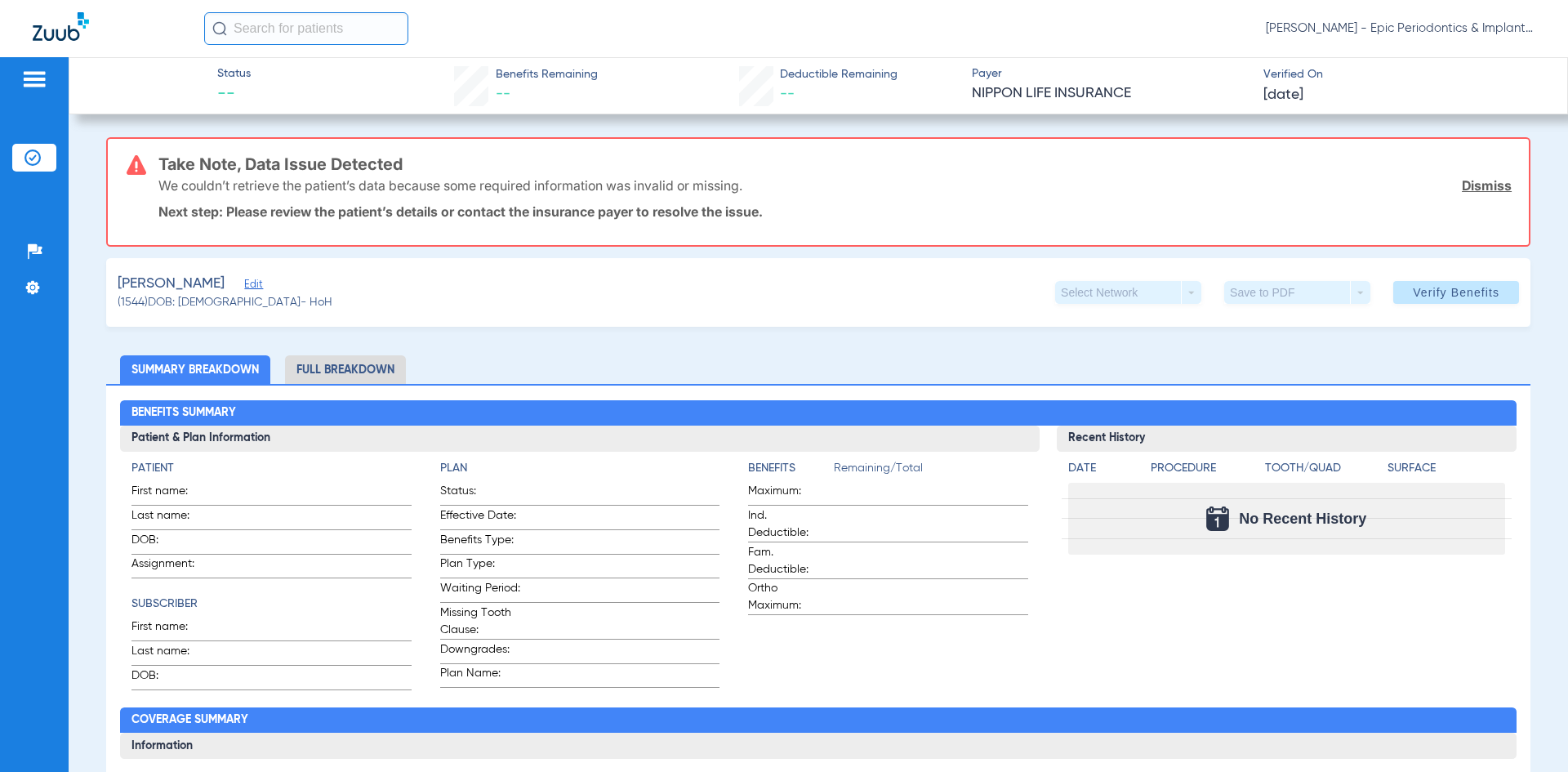
click at [1470, 184] on link "Dismiss" at bounding box center [1486, 185] width 50 height 17
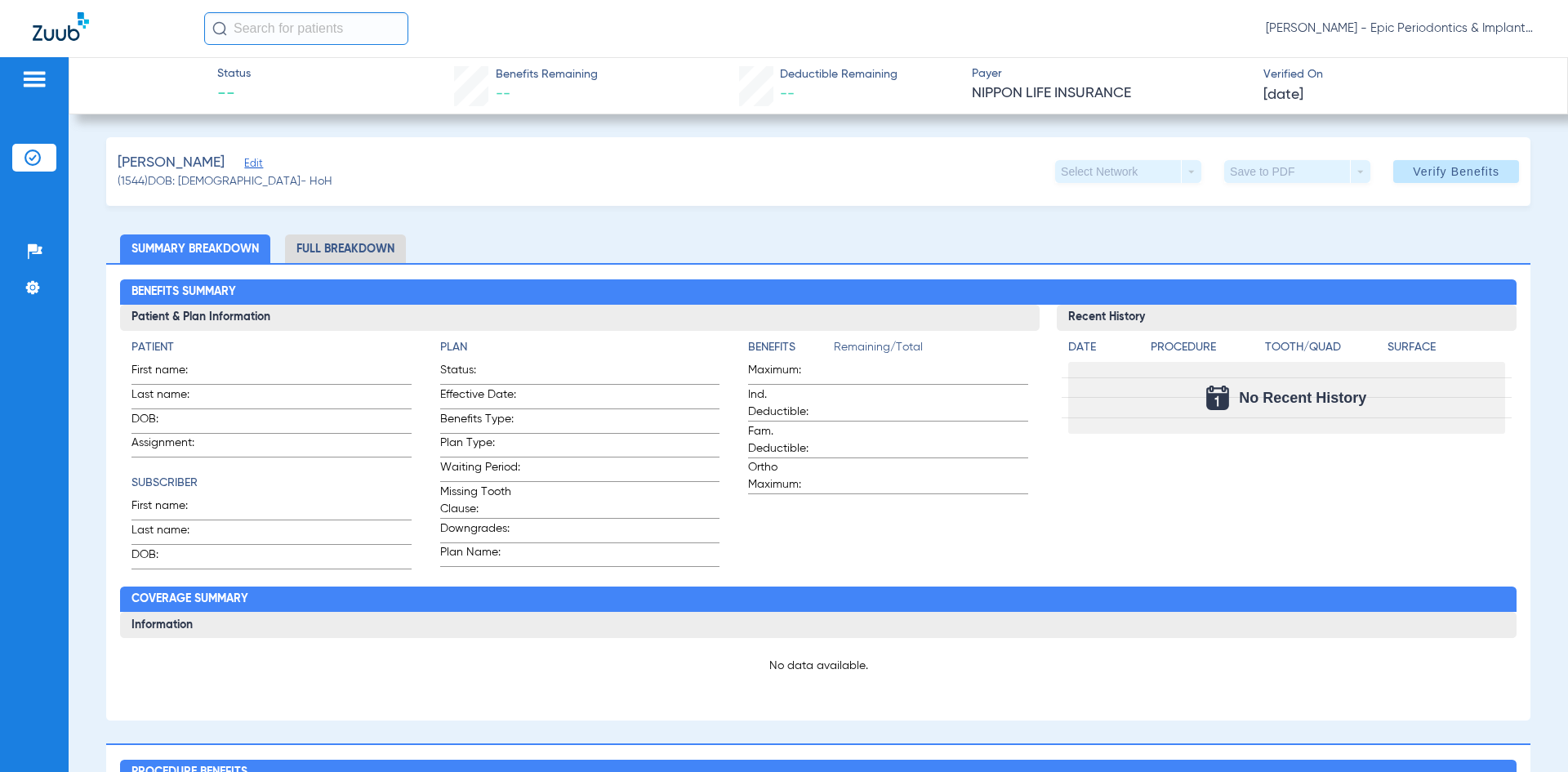
scroll to position [408, 0]
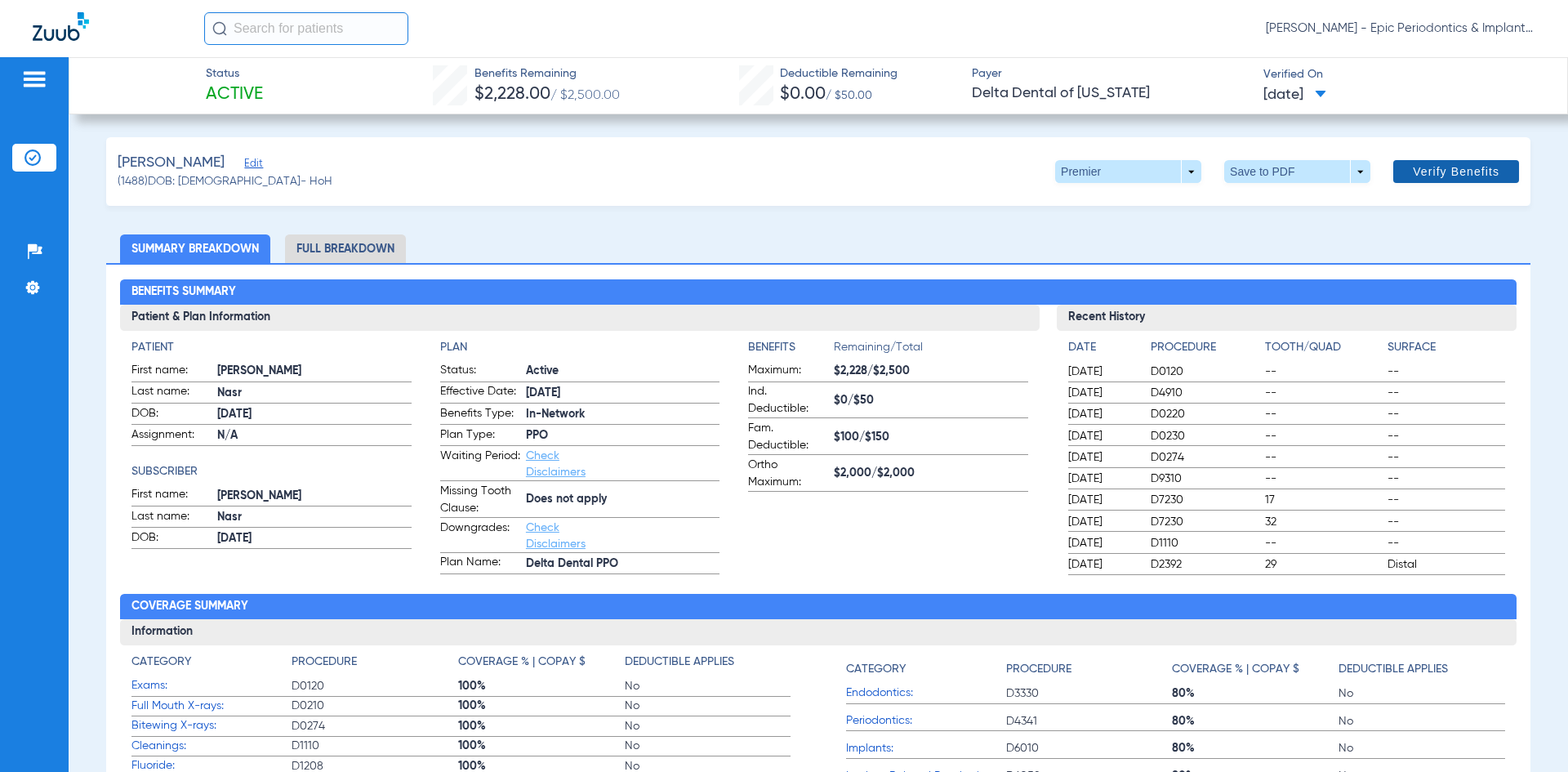
click at [1462, 174] on span "Verify Benefits" at bounding box center [1456, 171] width 87 height 13
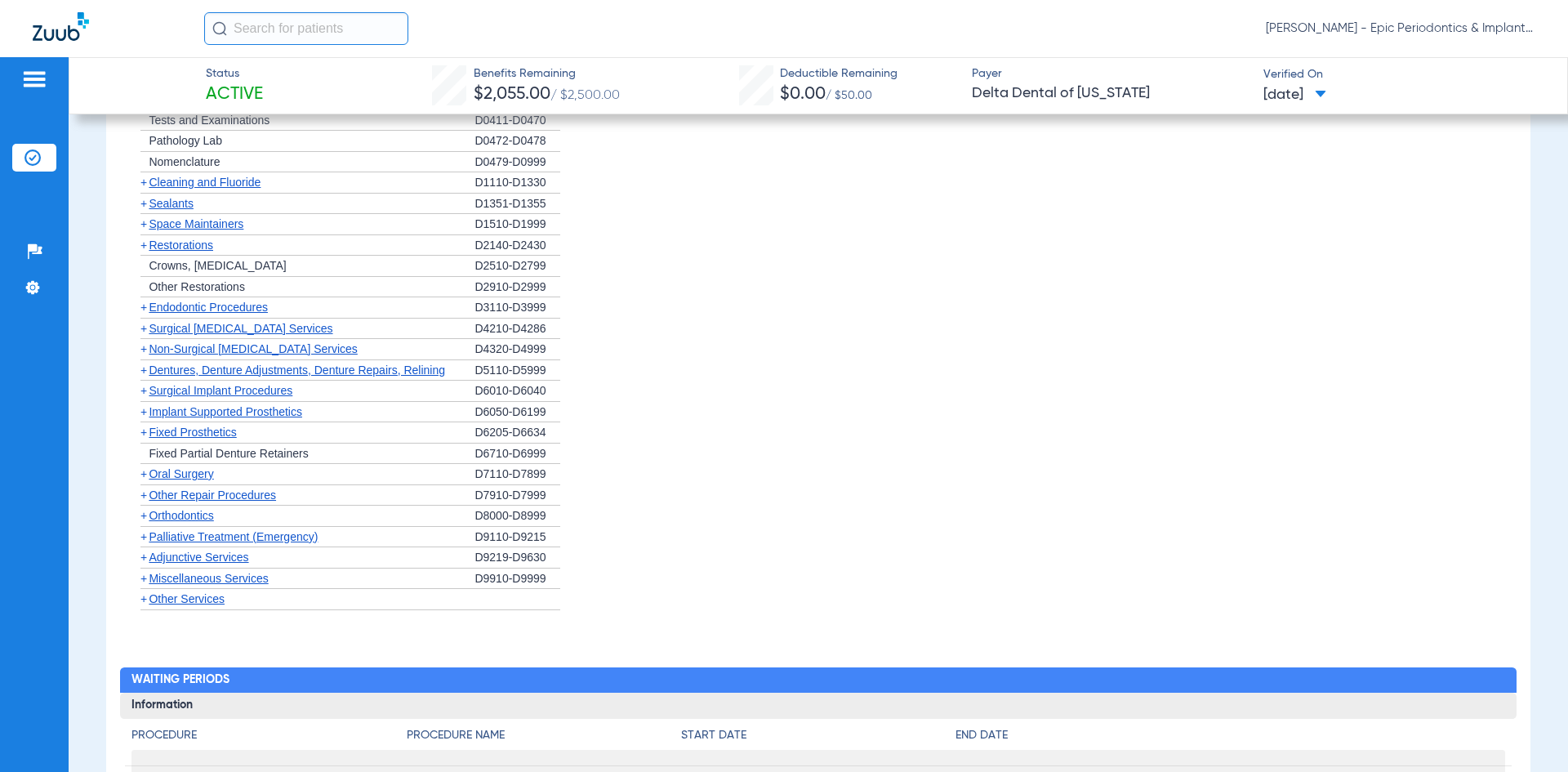
scroll to position [1228, 0]
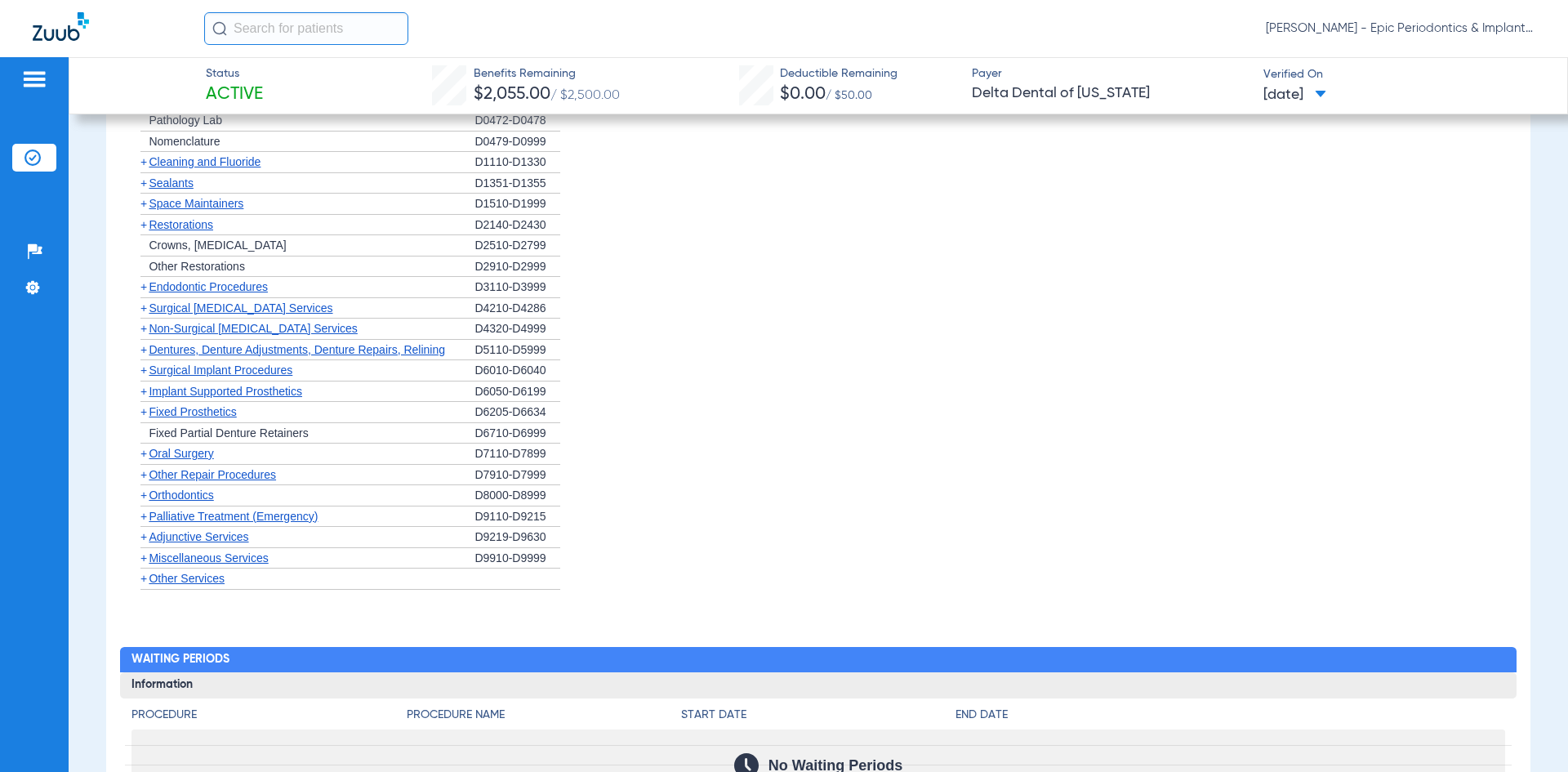
click at [145, 328] on span "+" at bounding box center [143, 328] width 7 height 13
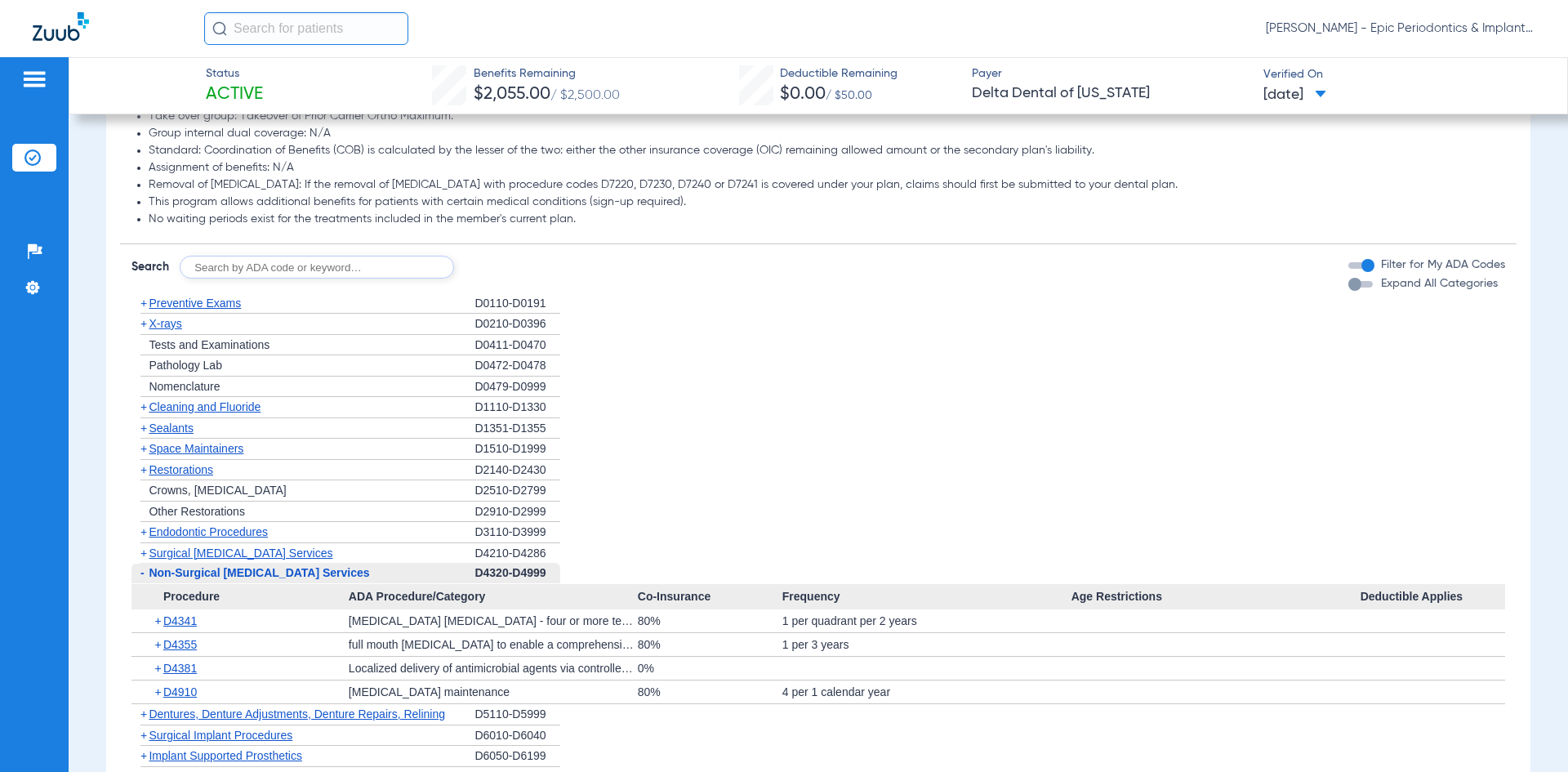
scroll to position [820, 0]
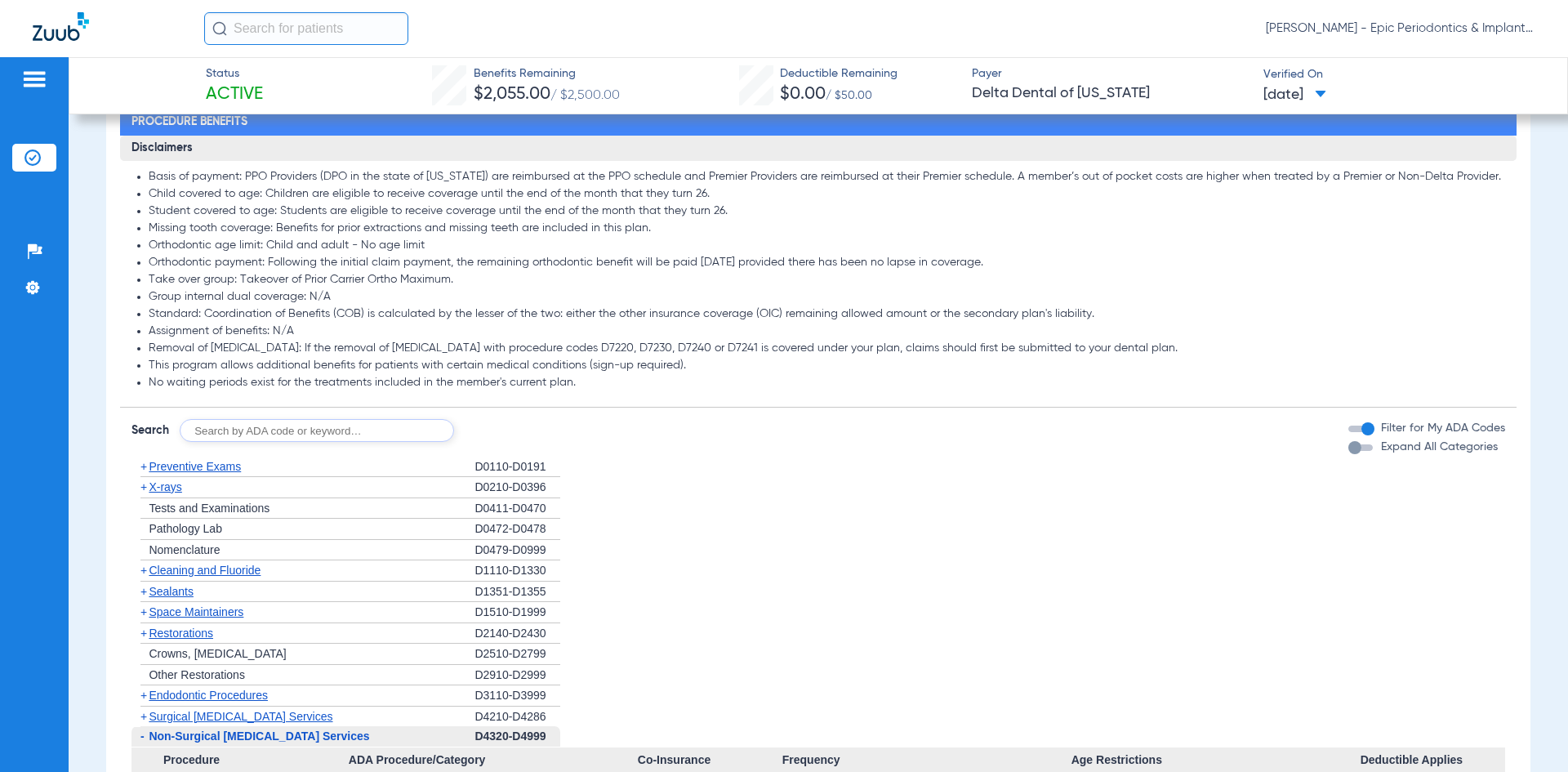
click at [141, 386] on ul "Basis of payment: PPO Providers (DPO in the state of Texas) are reimbursed at t…" at bounding box center [818, 280] width 1373 height 220
click at [144, 386] on ul "Basis of payment: PPO Providers (DPO in the state of Texas) are reimbursed at t…" at bounding box center [818, 280] width 1373 height 220
click at [149, 381] on li "No waiting periods exist for the treatments included in the member's current pl…" at bounding box center [826, 382] width 1356 height 15
click at [179, 386] on li "No waiting periods exist for the treatments included in the member's current pl…" at bounding box center [826, 382] width 1356 height 15
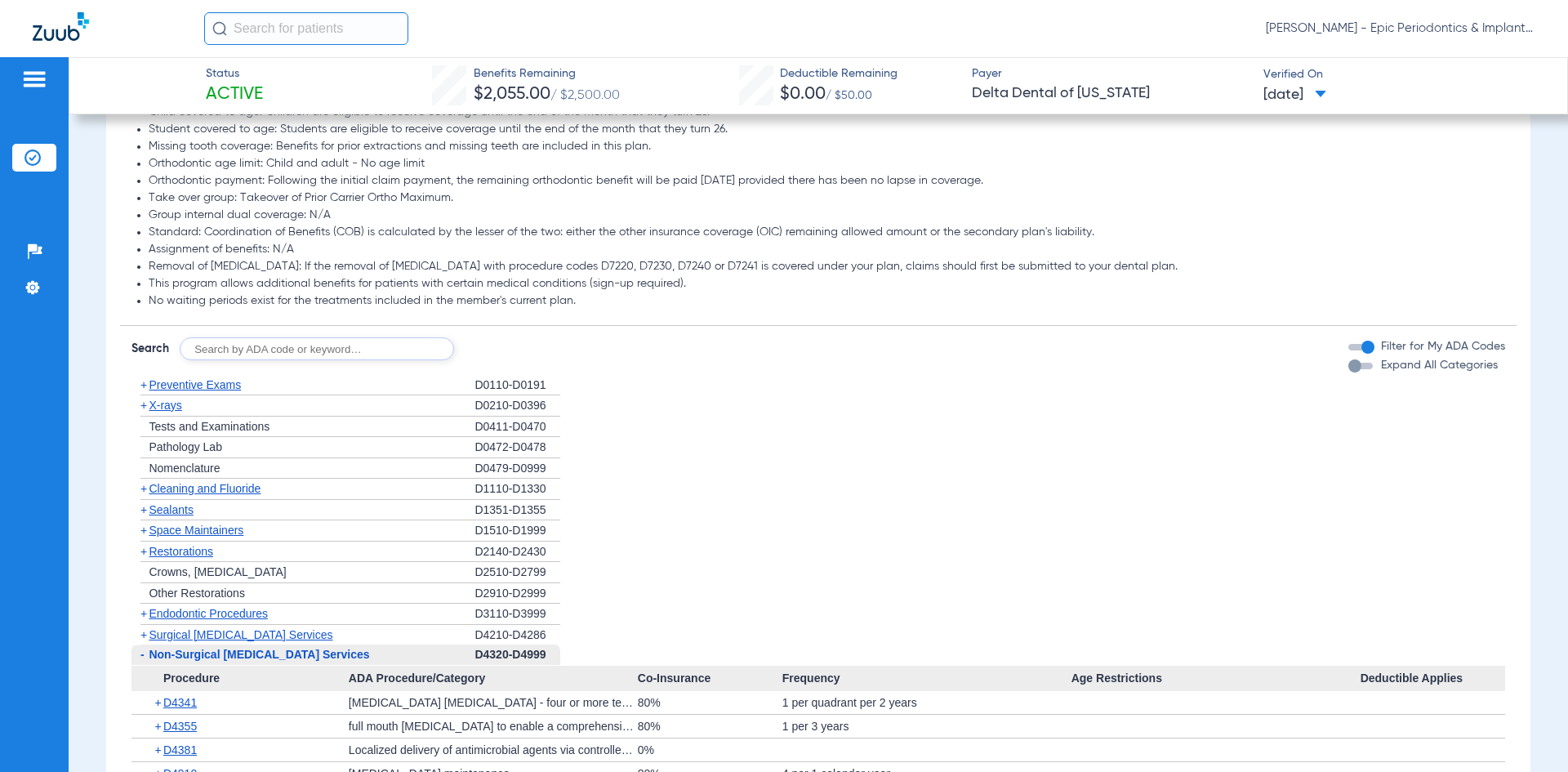
scroll to position [984, 0]
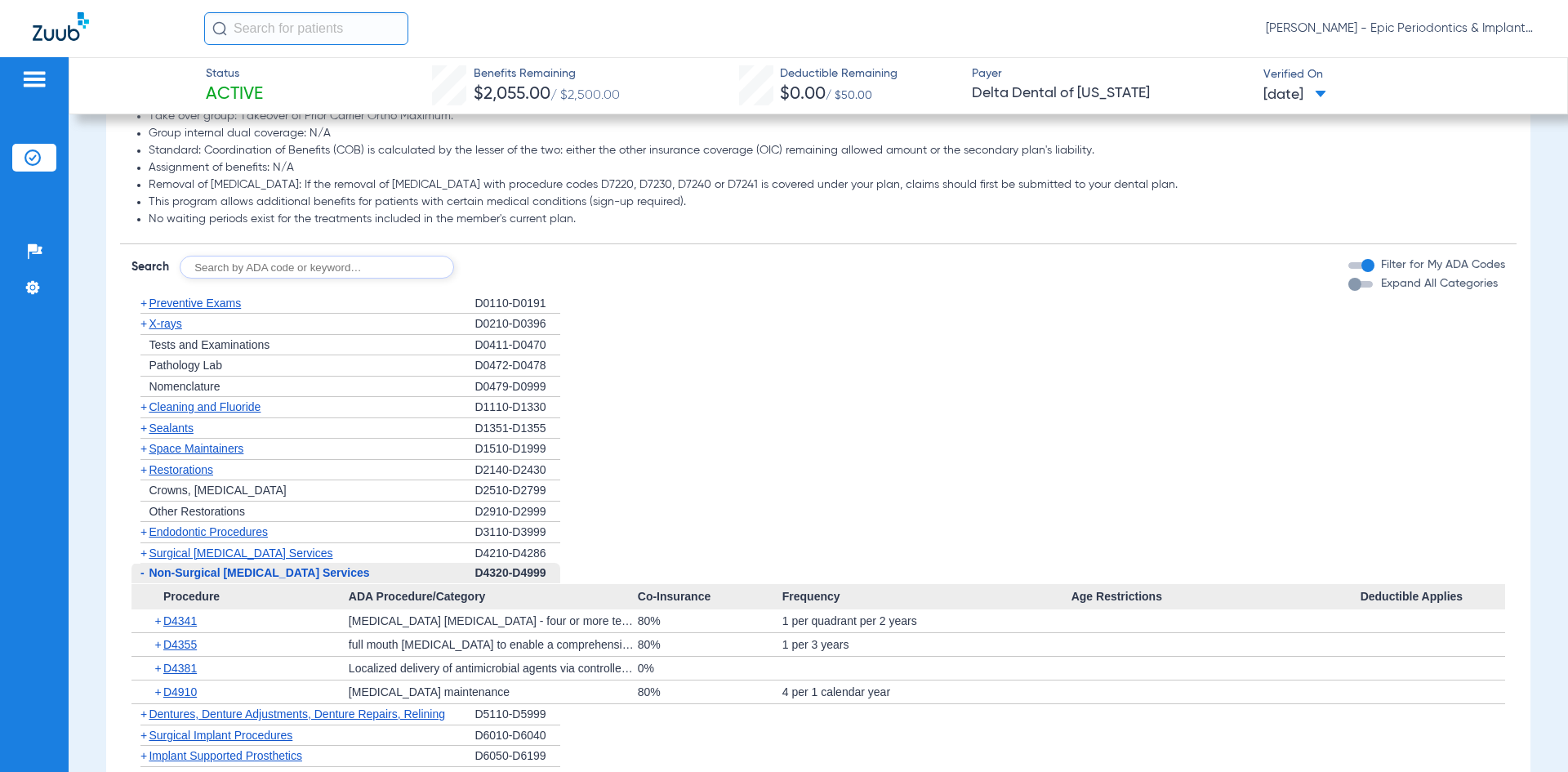
click at [142, 656] on app-service-type-information "+ D4355 full mouth debridement to enable a comprehensive evaluation and diagnos…" at bounding box center [818, 644] width 1373 height 23
click at [143, 386] on span "+" at bounding box center [143, 386] width 7 height 13
click at [164, 386] on span "Nomenclature" at bounding box center [184, 386] width 71 height 13
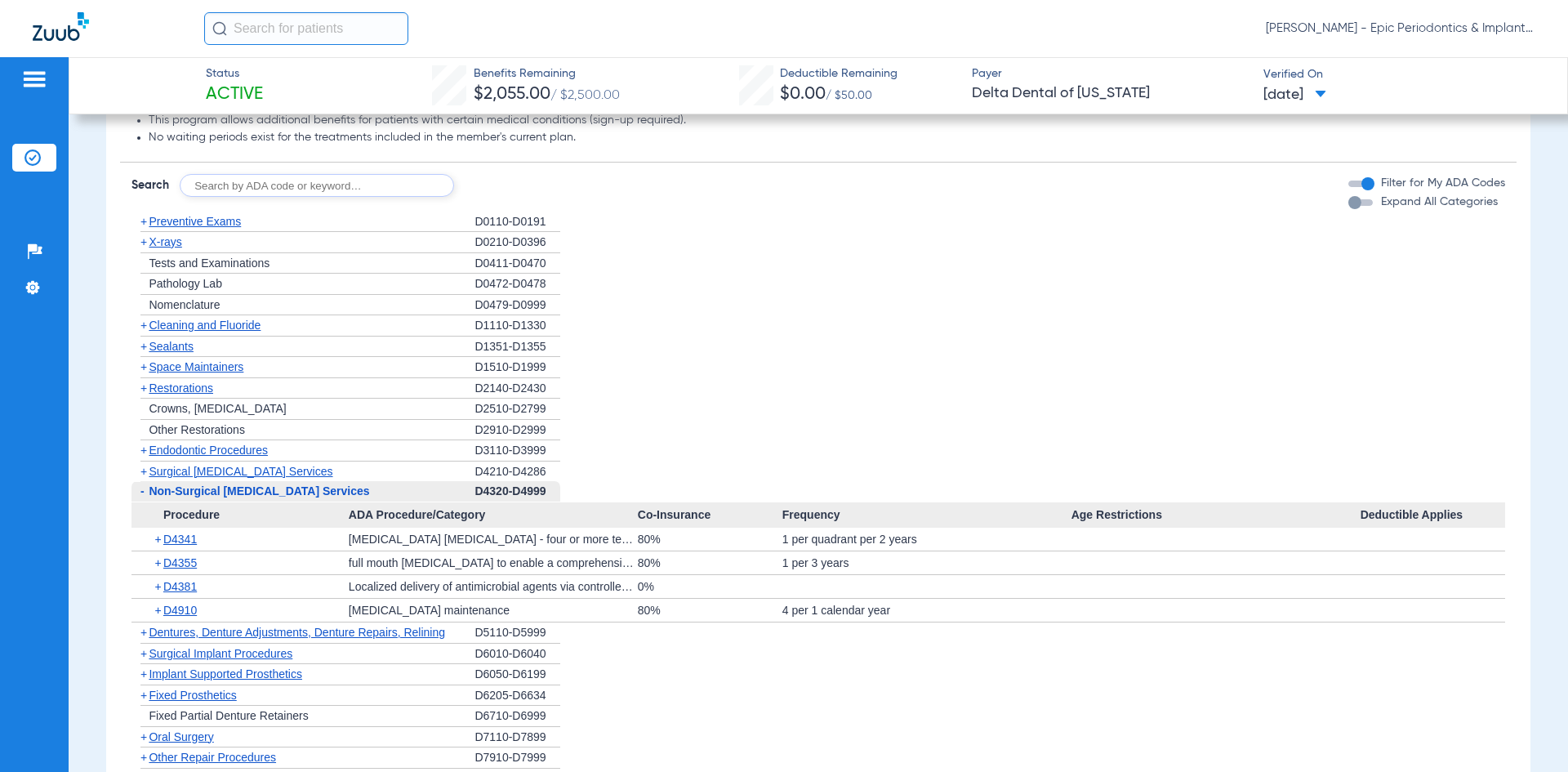
scroll to position [902, 0]
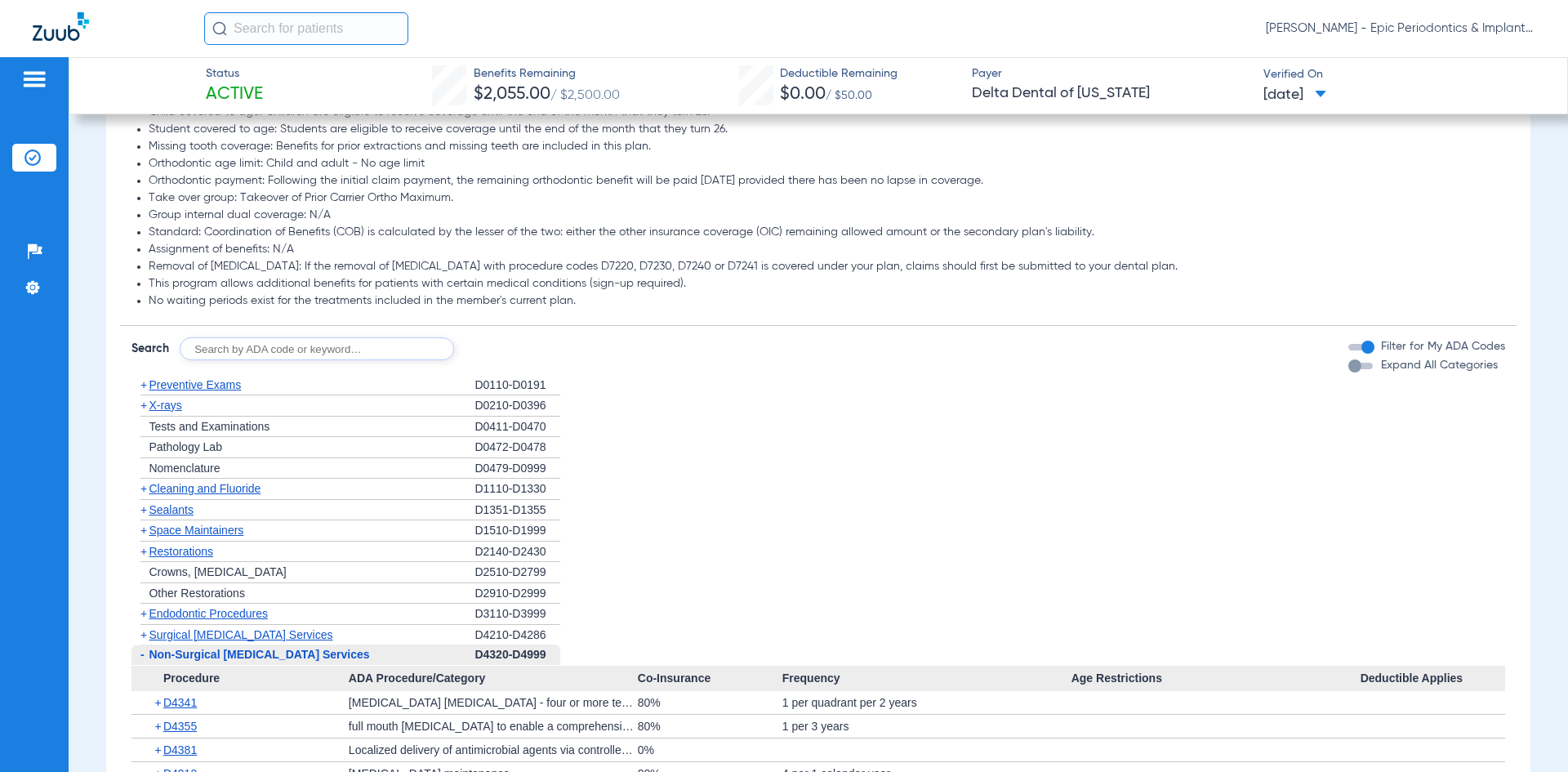
click at [151, 383] on span "Preventive Exams" at bounding box center [195, 384] width 93 height 13
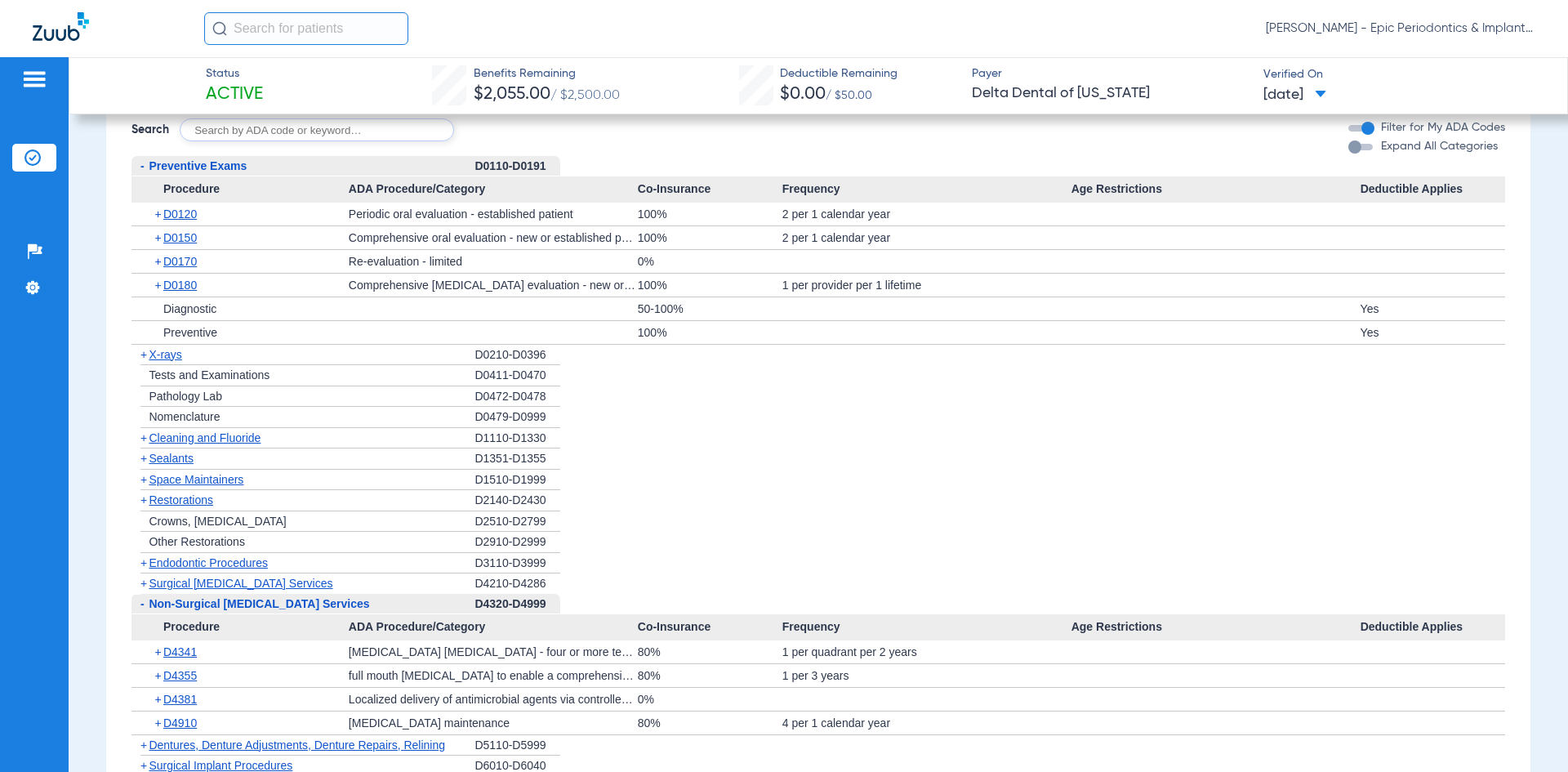
scroll to position [957, 0]
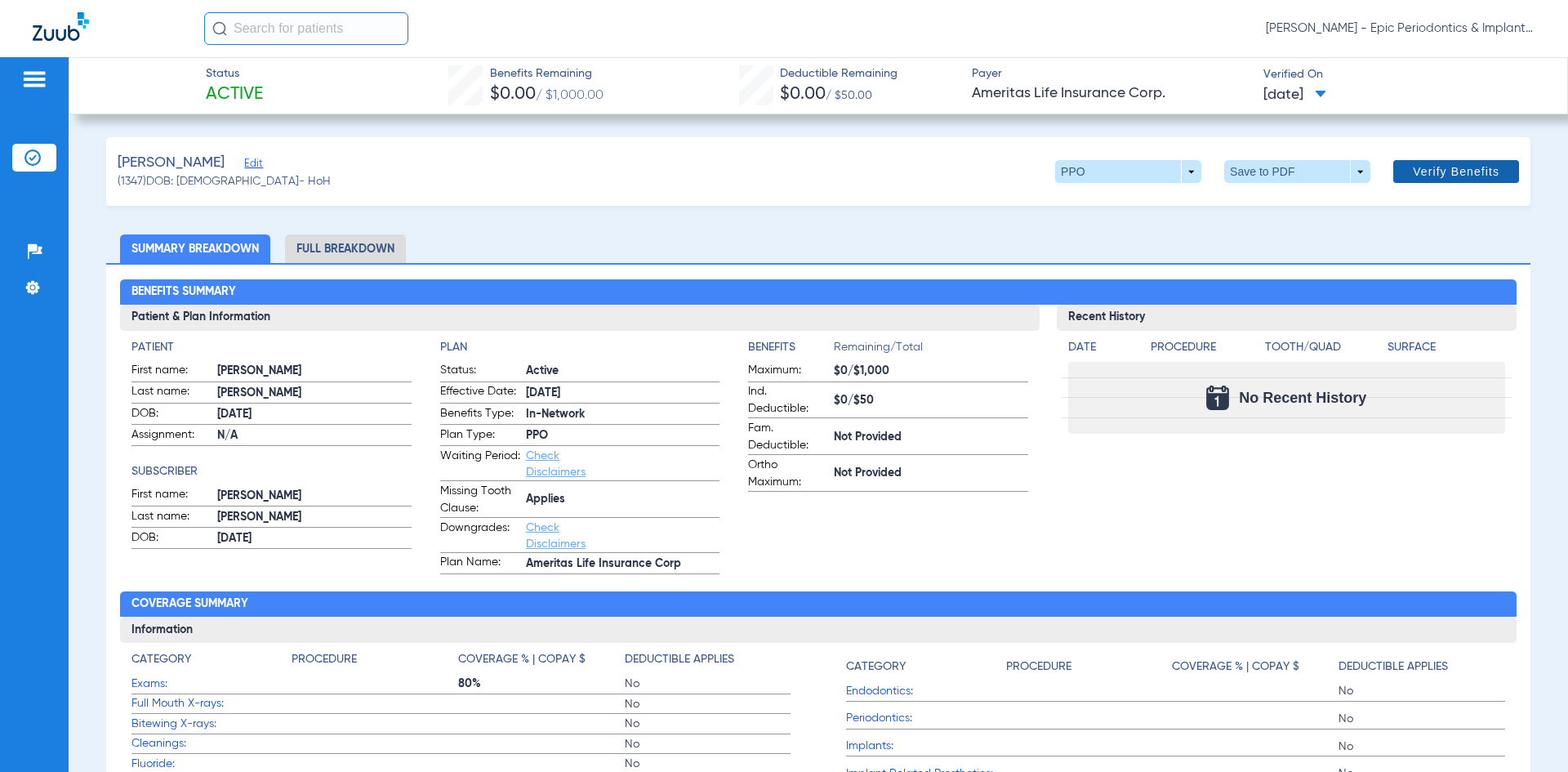
click at [1419, 166] on span "Verify Benefits" at bounding box center [1456, 171] width 87 height 13
